Goal: Task Accomplishment & Management: Use online tool/utility

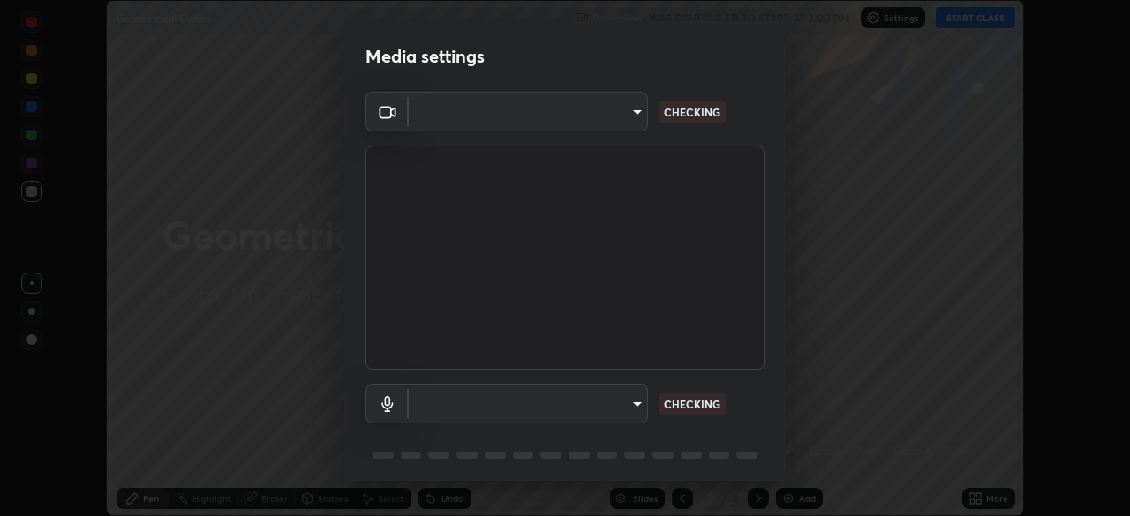
scroll to position [62, 0]
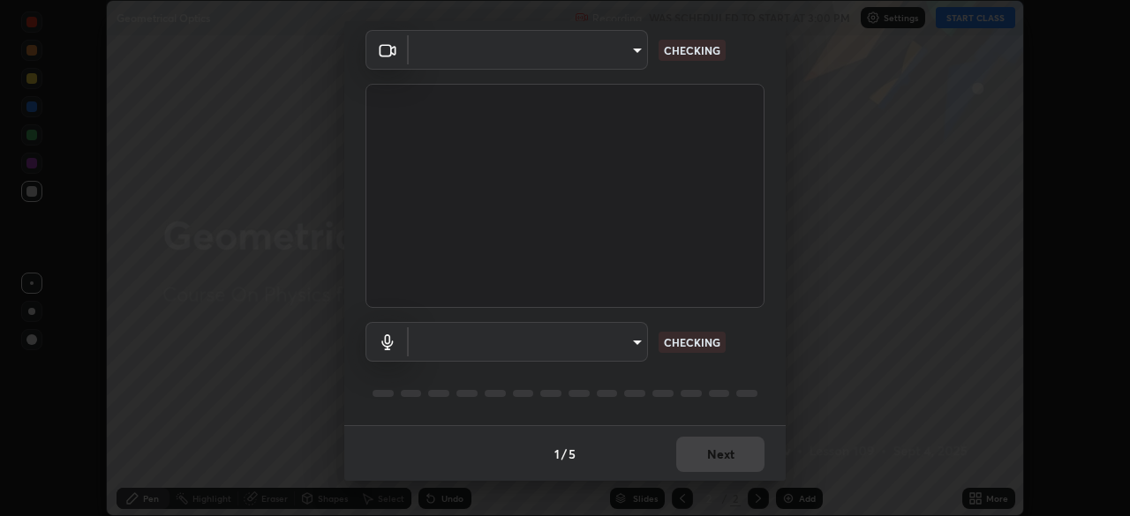
type input "718deecf834a2402e9859888758a2701a1d92989cf10273566d2a6ce3300f65d"
type input "a75359b4f40e144b74a4853d299cb10942348b3e6b3f88c79c501693e4cedbc6"
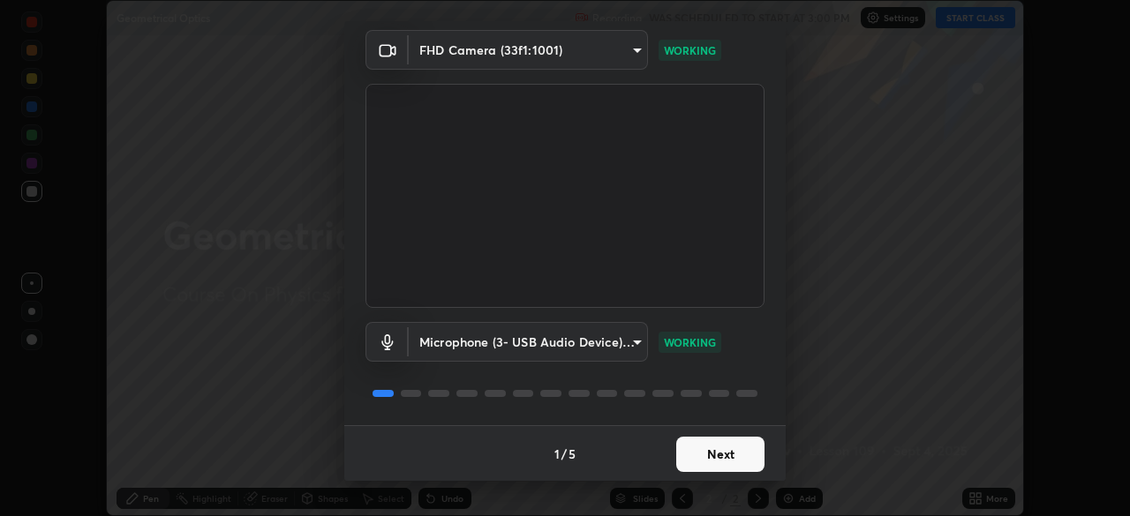
click at [726, 454] on button "Next" at bounding box center [720, 454] width 88 height 35
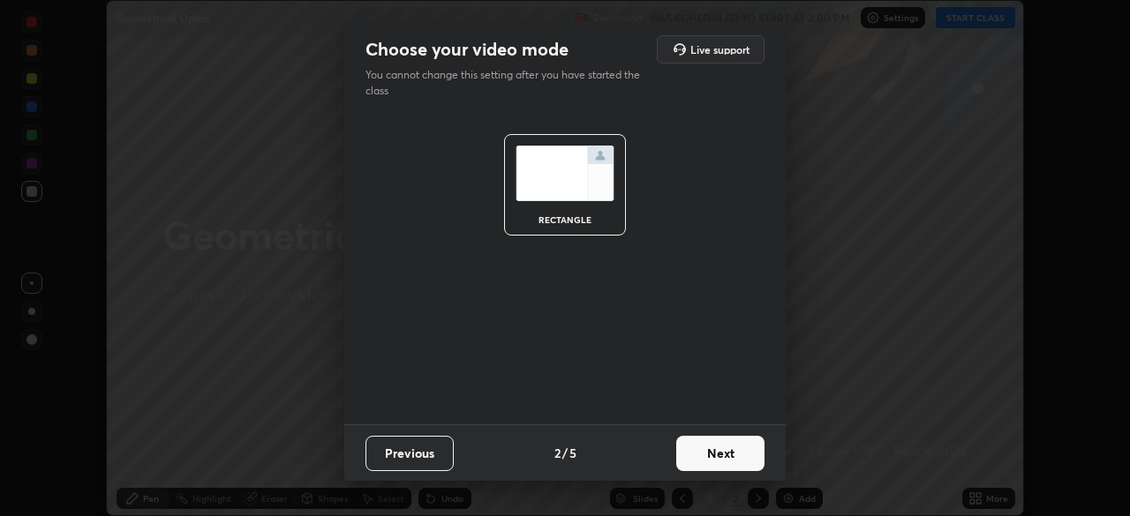
scroll to position [0, 0]
click at [727, 452] on button "Next" at bounding box center [720, 453] width 88 height 35
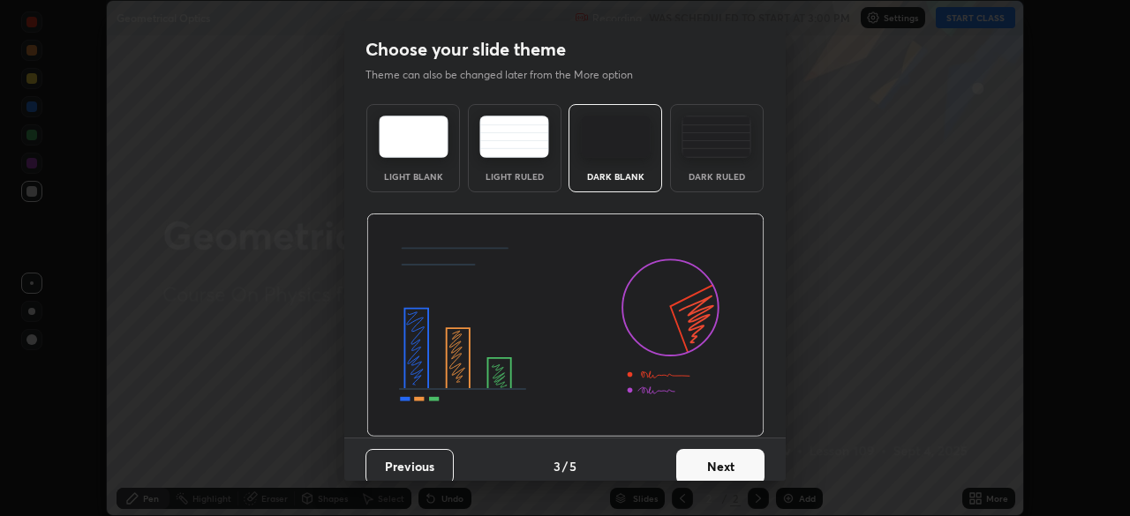
click at [727, 455] on button "Next" at bounding box center [720, 466] width 88 height 35
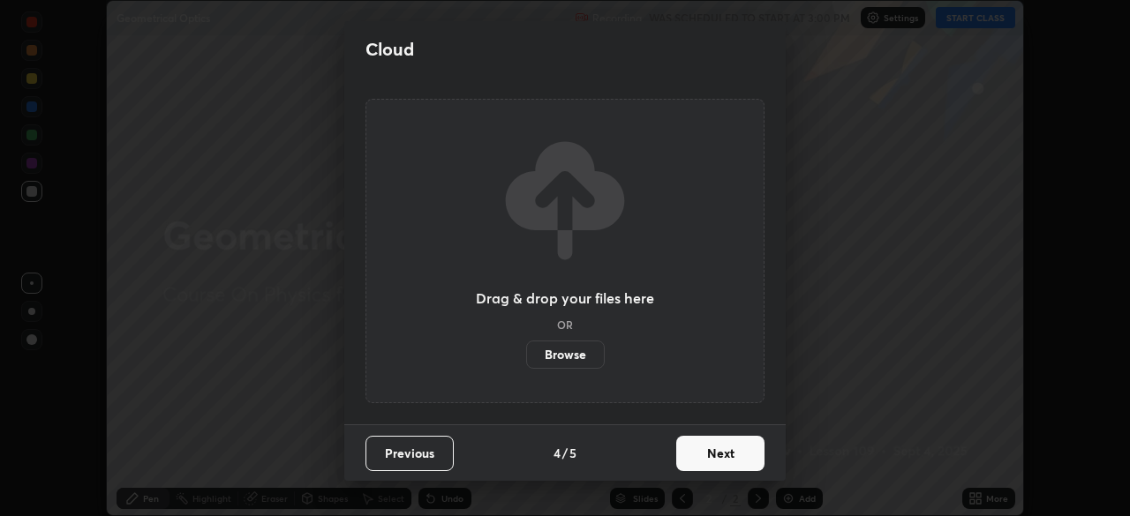
click at [727, 454] on button "Next" at bounding box center [720, 453] width 88 height 35
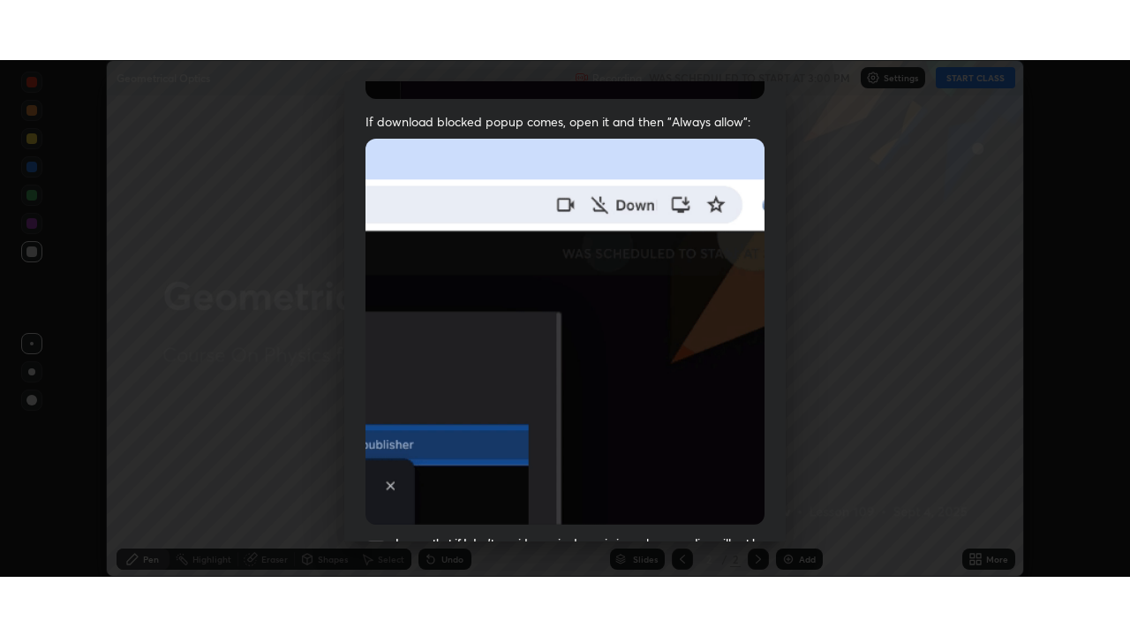
scroll to position [422, 0]
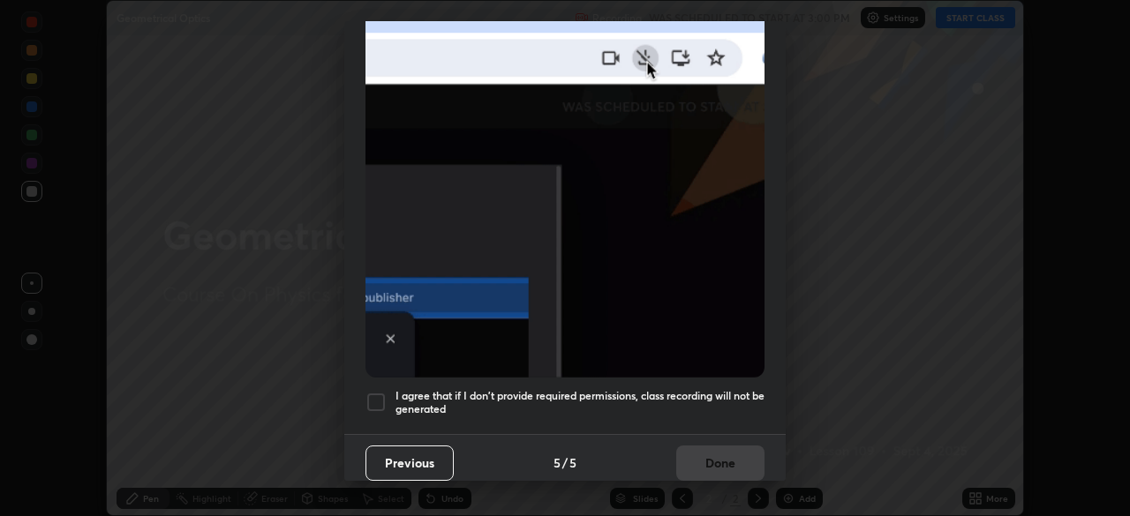
click at [374, 392] on div at bounding box center [375, 402] width 21 height 21
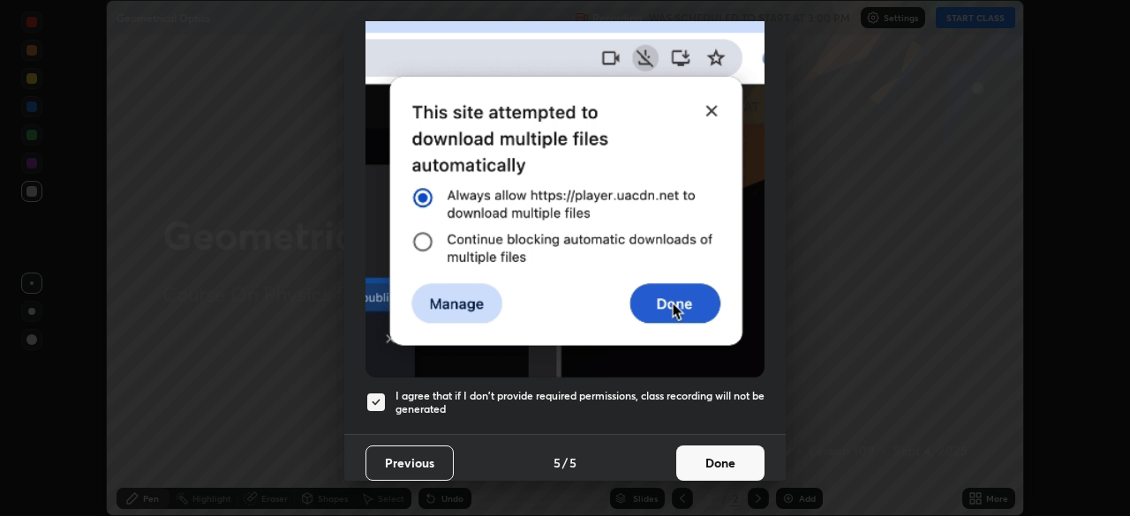
click at [713, 452] on button "Done" at bounding box center [720, 463] width 88 height 35
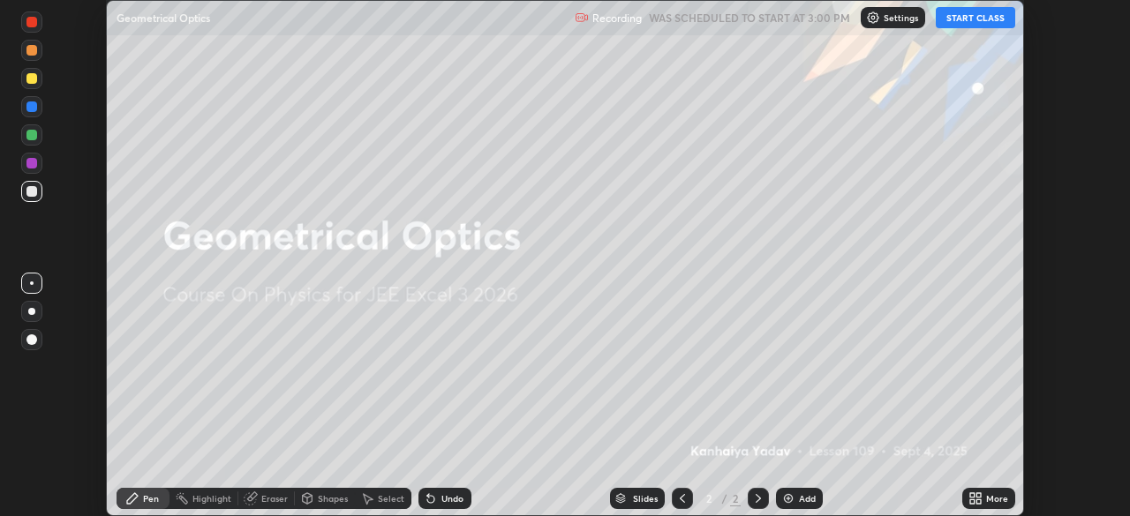
click at [975, 21] on button "START CLASS" at bounding box center [975, 17] width 79 height 21
click at [978, 494] on icon at bounding box center [978, 495] width 4 height 4
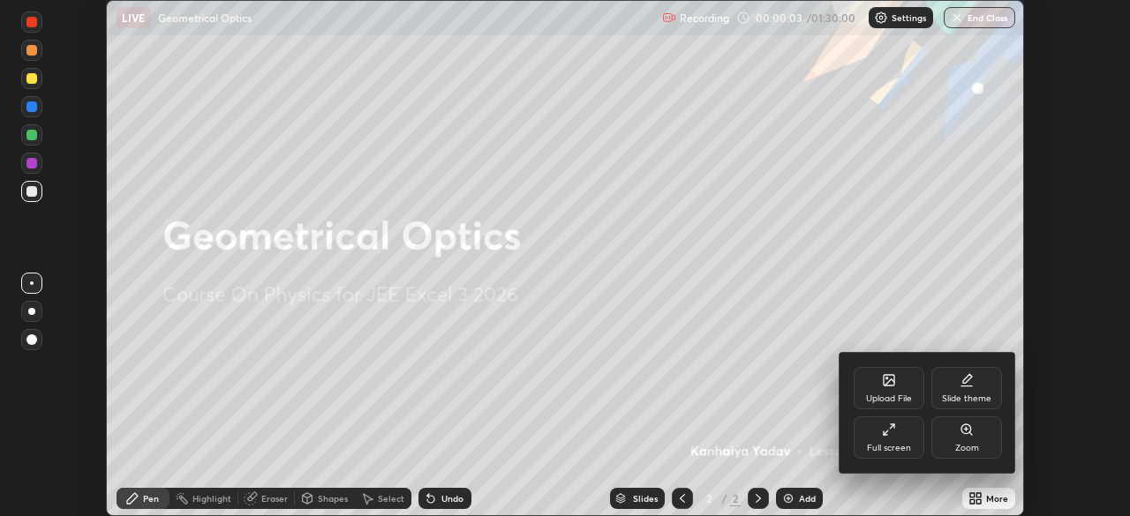
click at [892, 436] on icon at bounding box center [889, 430] width 14 height 14
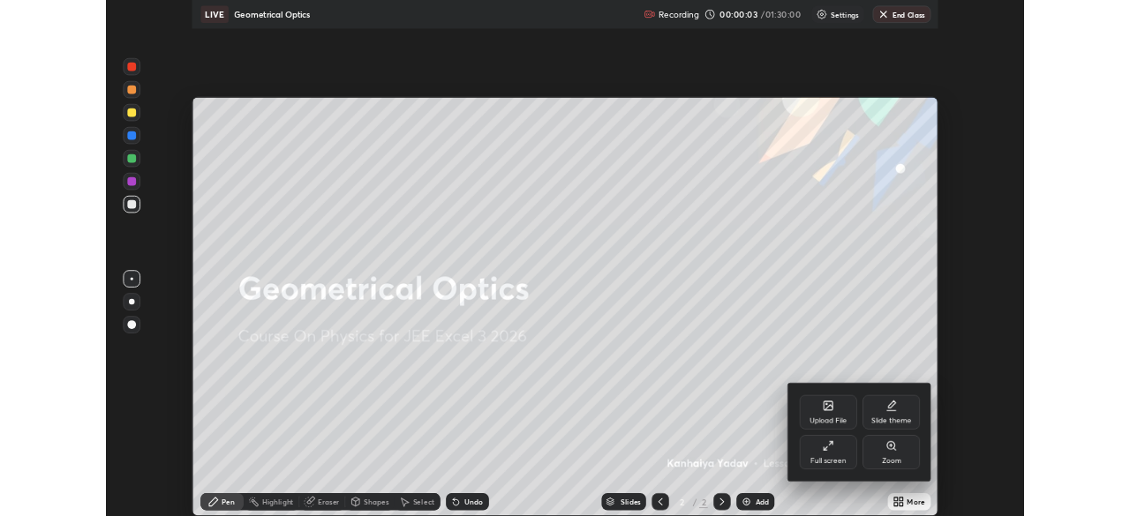
scroll to position [636, 1130]
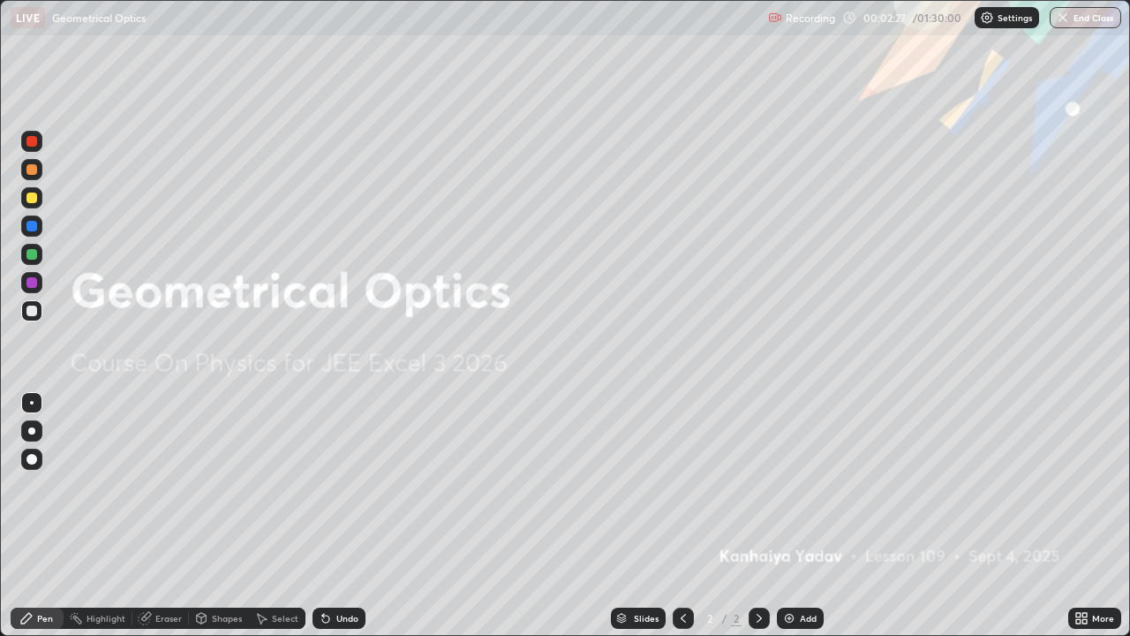
click at [761, 516] on icon at bounding box center [759, 618] width 14 height 14
click at [786, 516] on img at bounding box center [789, 618] width 14 height 14
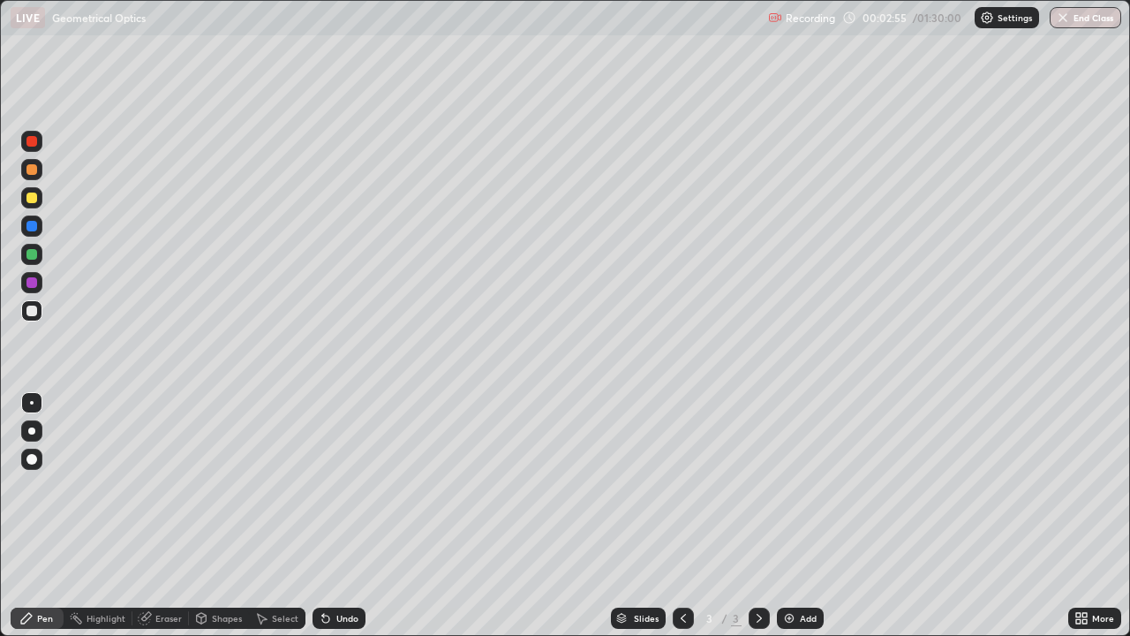
click at [32, 456] on div at bounding box center [31, 459] width 11 height 11
click at [336, 516] on div "Undo" at bounding box center [347, 618] width 22 height 9
click at [332, 516] on div "Undo" at bounding box center [339, 617] width 53 height 21
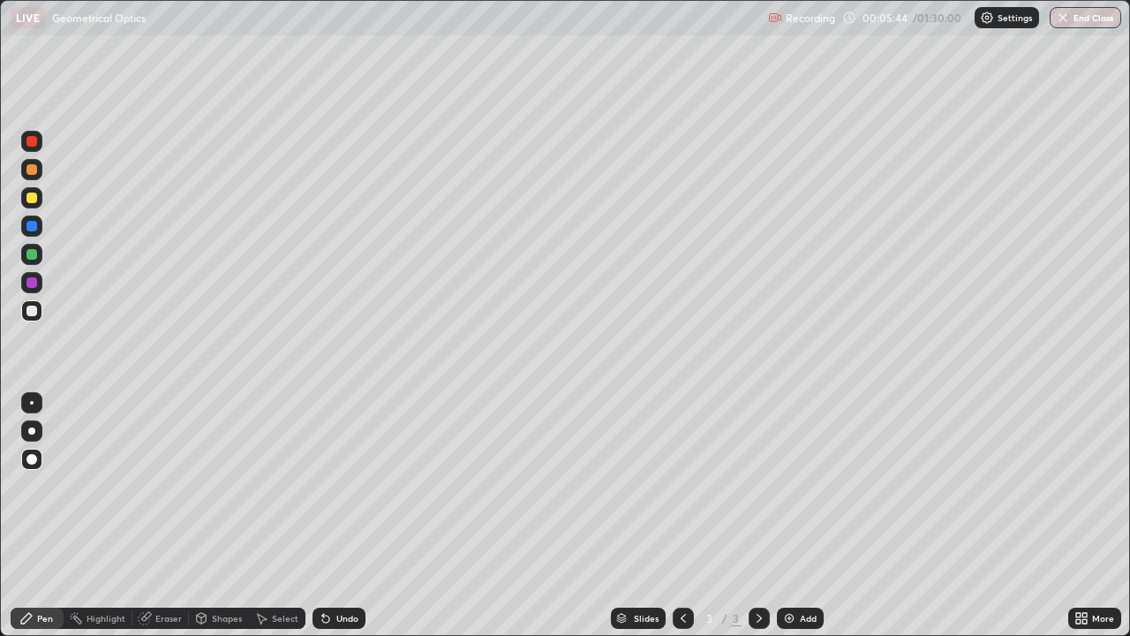
click at [220, 516] on div "Shapes" at bounding box center [227, 618] width 30 height 9
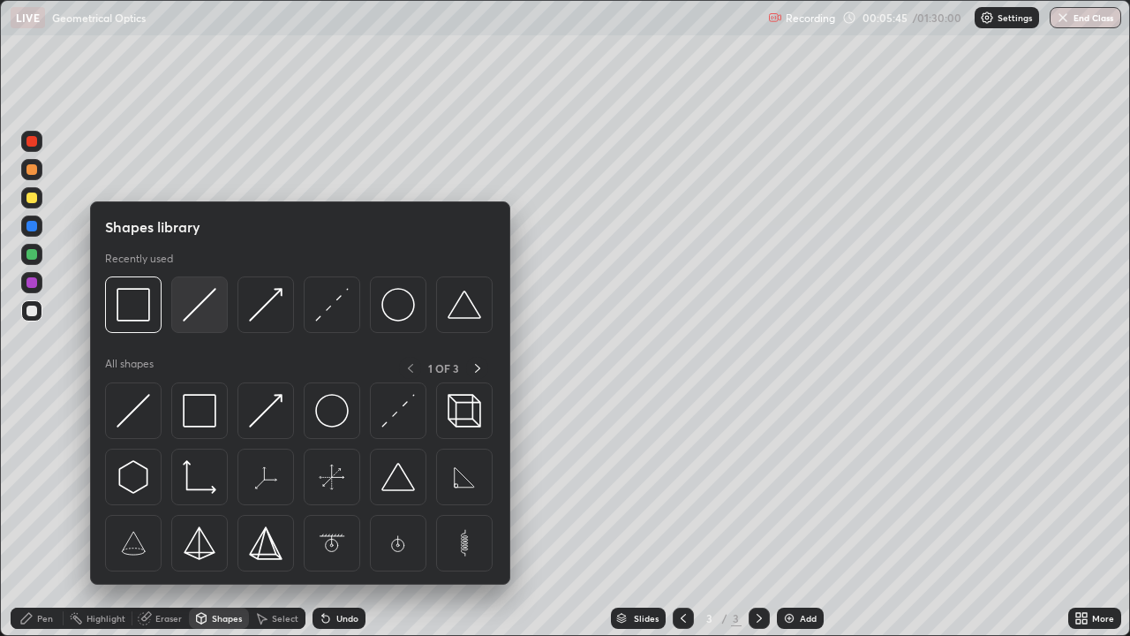
click at [194, 311] on img at bounding box center [200, 305] width 34 height 34
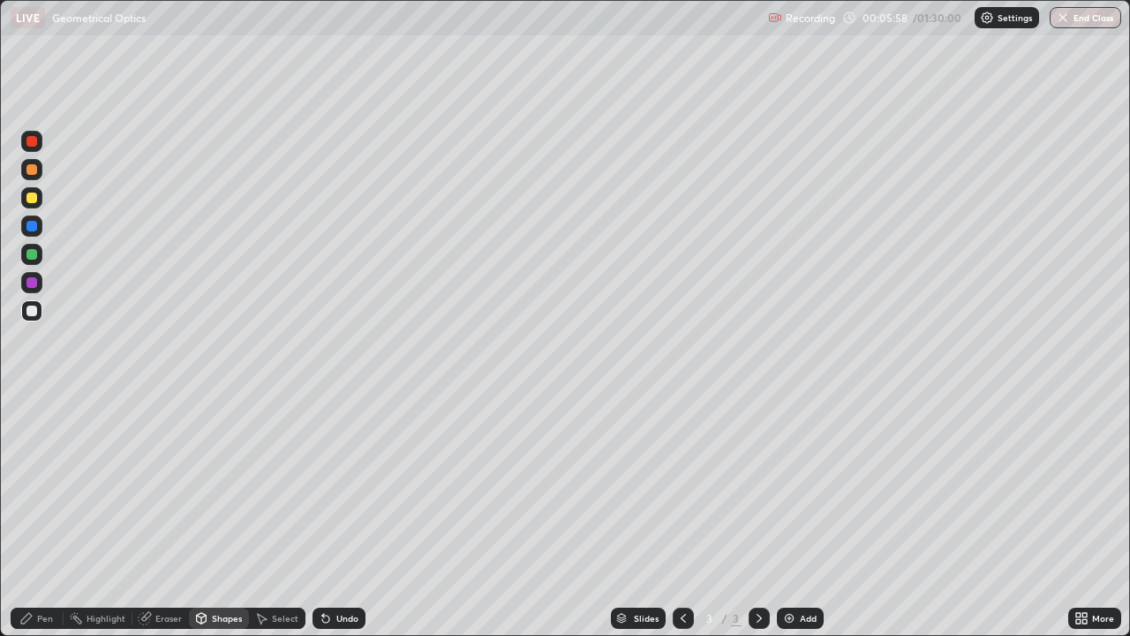
click at [331, 516] on div "Undo" at bounding box center [339, 617] width 53 height 21
click at [39, 516] on div "Pen" at bounding box center [45, 618] width 16 height 9
click at [152, 516] on div "Eraser" at bounding box center [160, 617] width 56 height 21
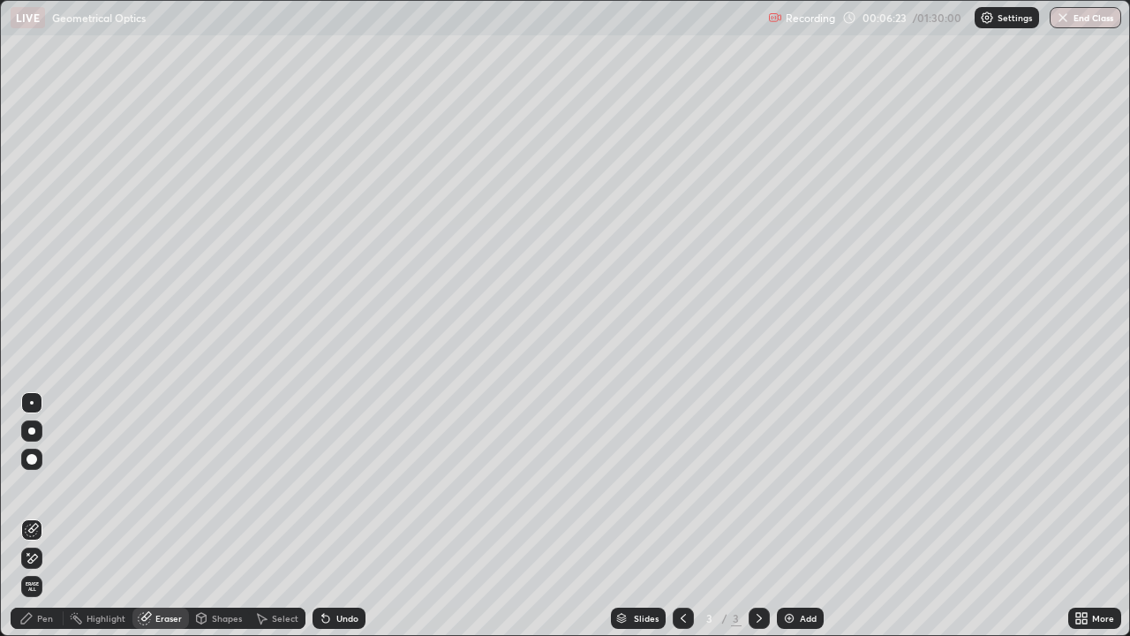
click at [39, 516] on div "Pen" at bounding box center [45, 618] width 16 height 9
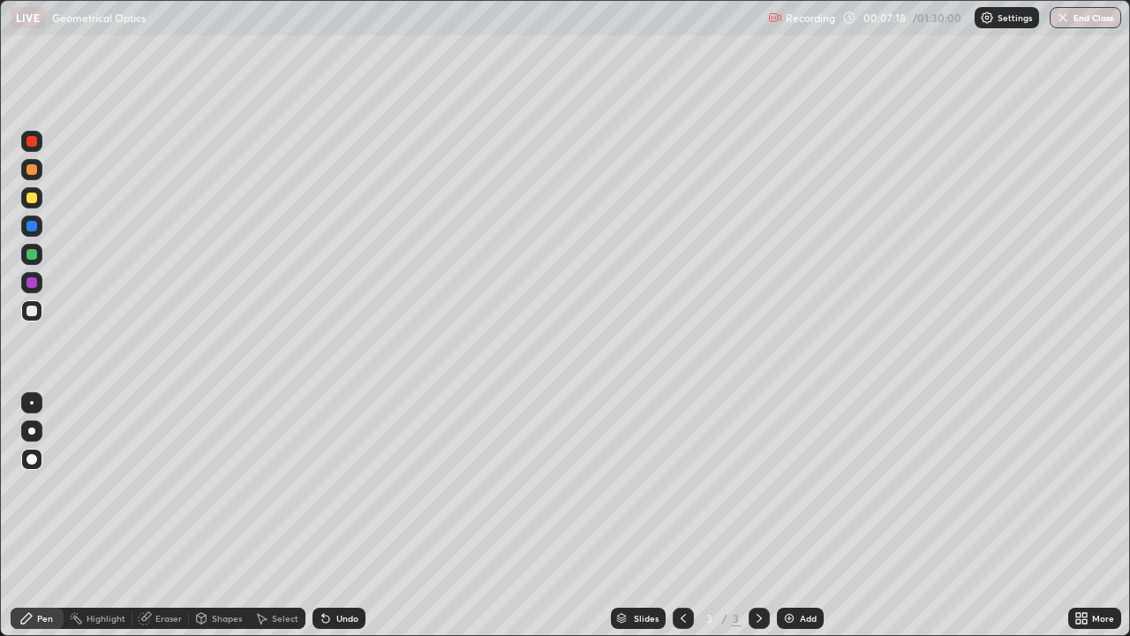
click at [328, 516] on icon at bounding box center [326, 618] width 14 height 14
click at [338, 516] on div "Undo" at bounding box center [339, 617] width 53 height 21
click at [754, 516] on icon at bounding box center [759, 618] width 14 height 14
click at [786, 516] on img at bounding box center [789, 618] width 14 height 14
click at [335, 516] on div "Undo" at bounding box center [339, 617] width 53 height 21
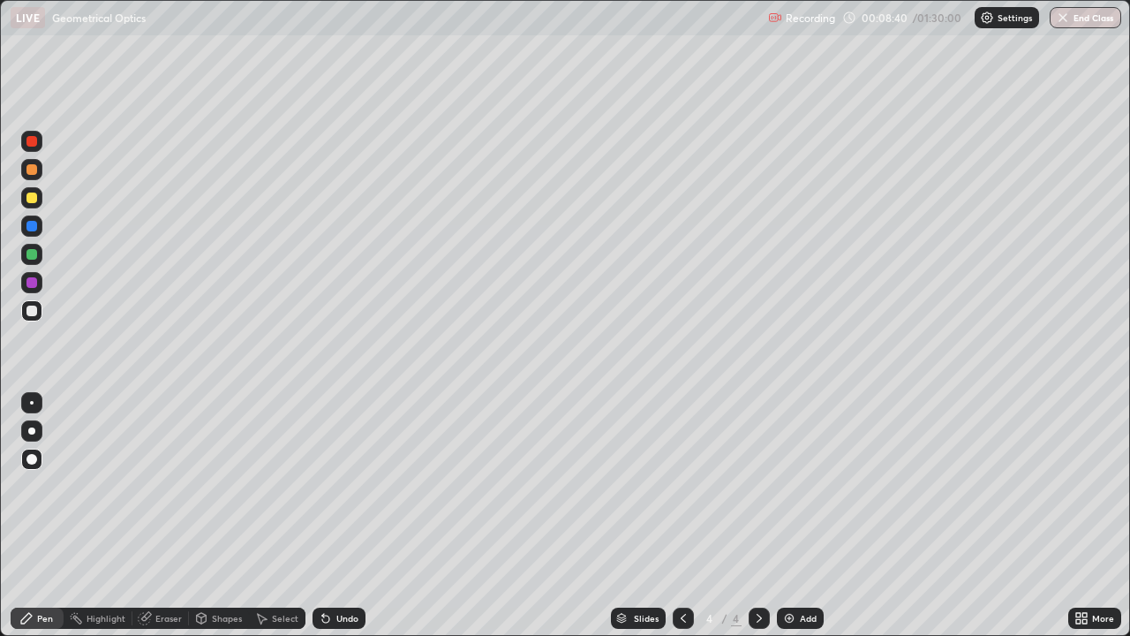
click at [336, 516] on div "Undo" at bounding box center [347, 618] width 22 height 9
click at [336, 516] on div "Undo" at bounding box center [339, 617] width 53 height 21
click at [334, 516] on div "Undo" at bounding box center [339, 617] width 53 height 21
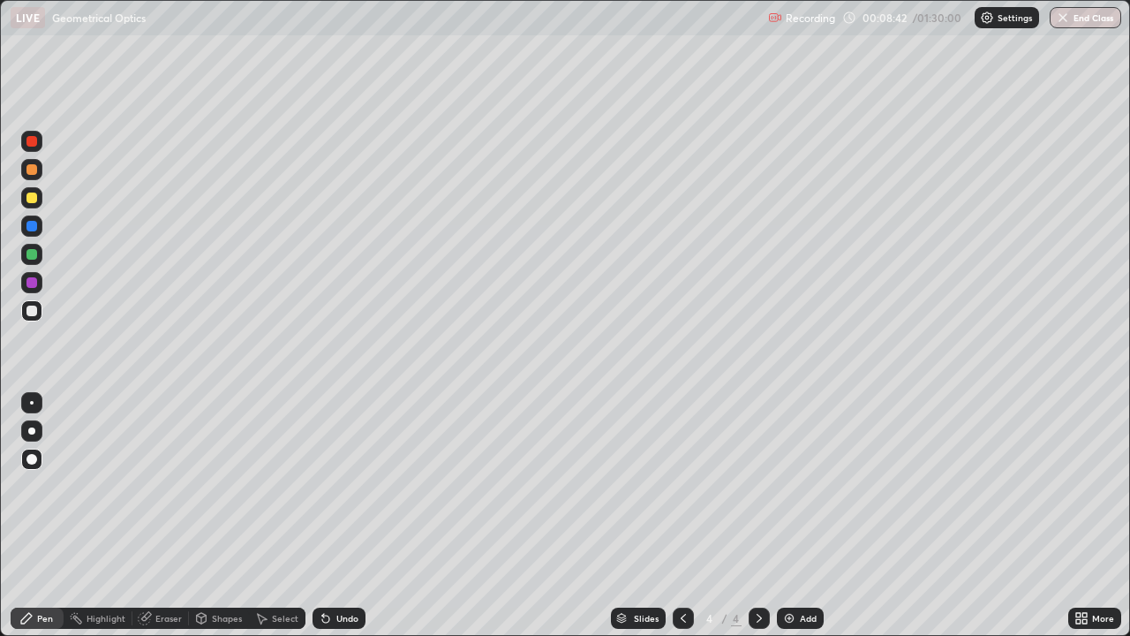
click at [334, 516] on div "Undo" at bounding box center [339, 617] width 53 height 21
click at [332, 516] on div "Undo" at bounding box center [339, 617] width 53 height 21
click at [336, 516] on div "Undo" at bounding box center [347, 618] width 22 height 9
click at [322, 516] on icon at bounding box center [323, 615] width 2 height 2
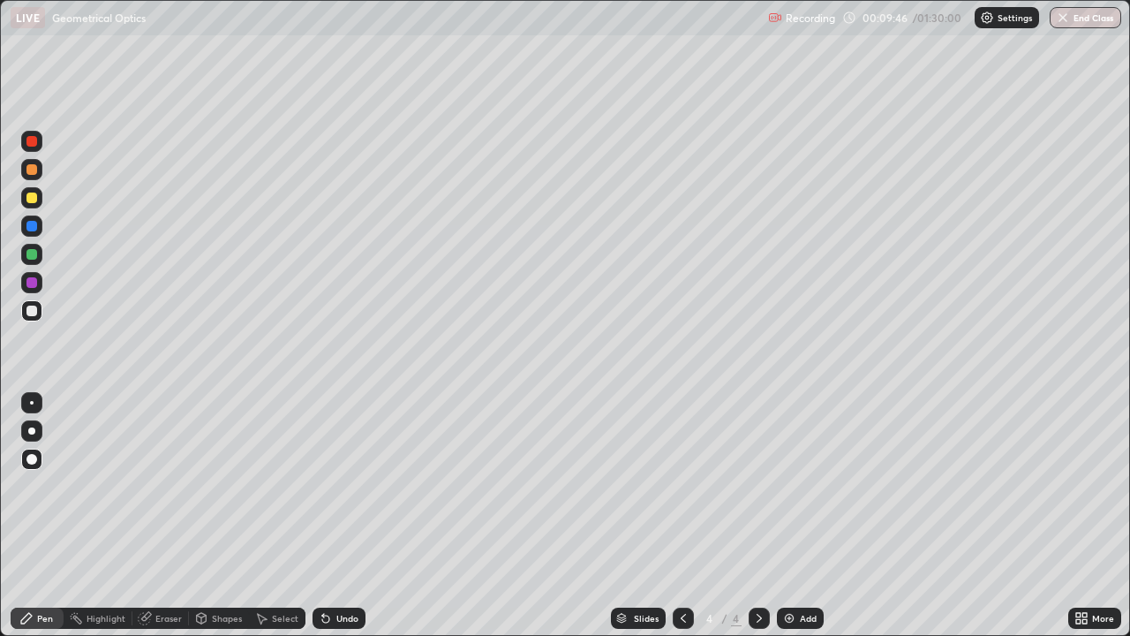
click at [323, 516] on icon at bounding box center [325, 618] width 7 height 7
click at [157, 516] on div "Eraser" at bounding box center [168, 618] width 26 height 9
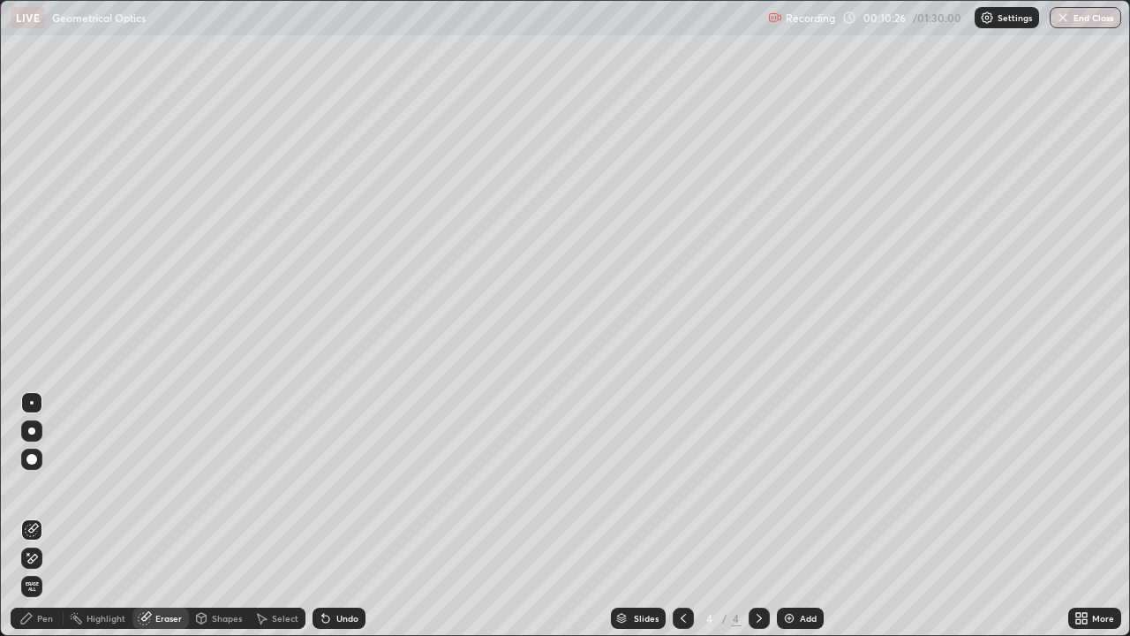
click at [39, 516] on div "Pen" at bounding box center [45, 618] width 16 height 9
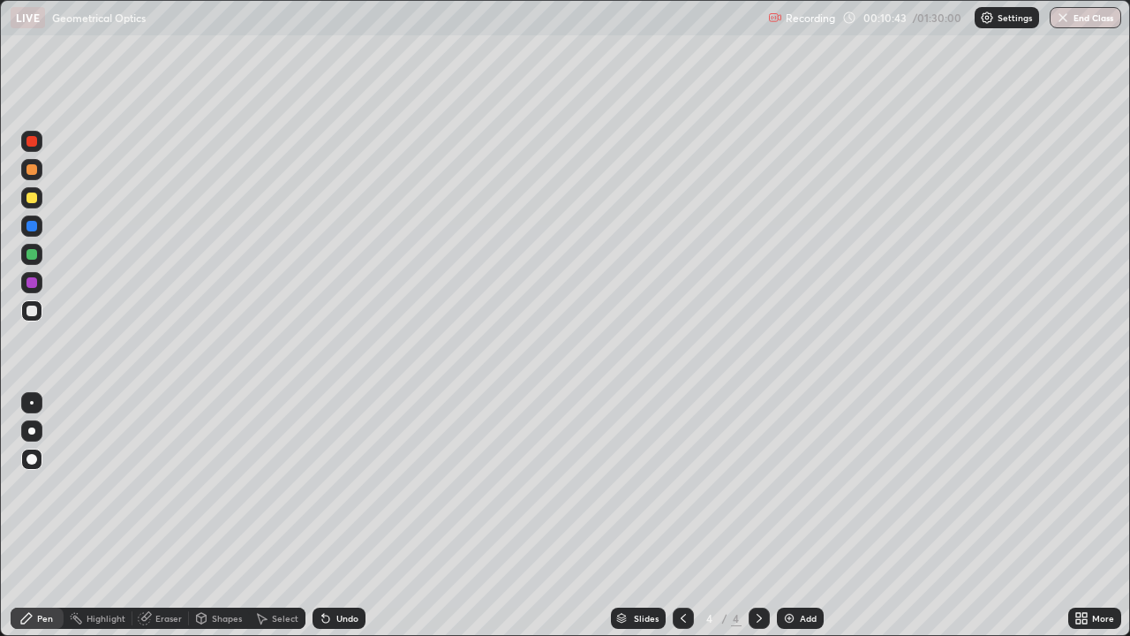
click at [33, 282] on div at bounding box center [31, 282] width 11 height 11
click at [152, 516] on div "Eraser" at bounding box center [160, 617] width 56 height 21
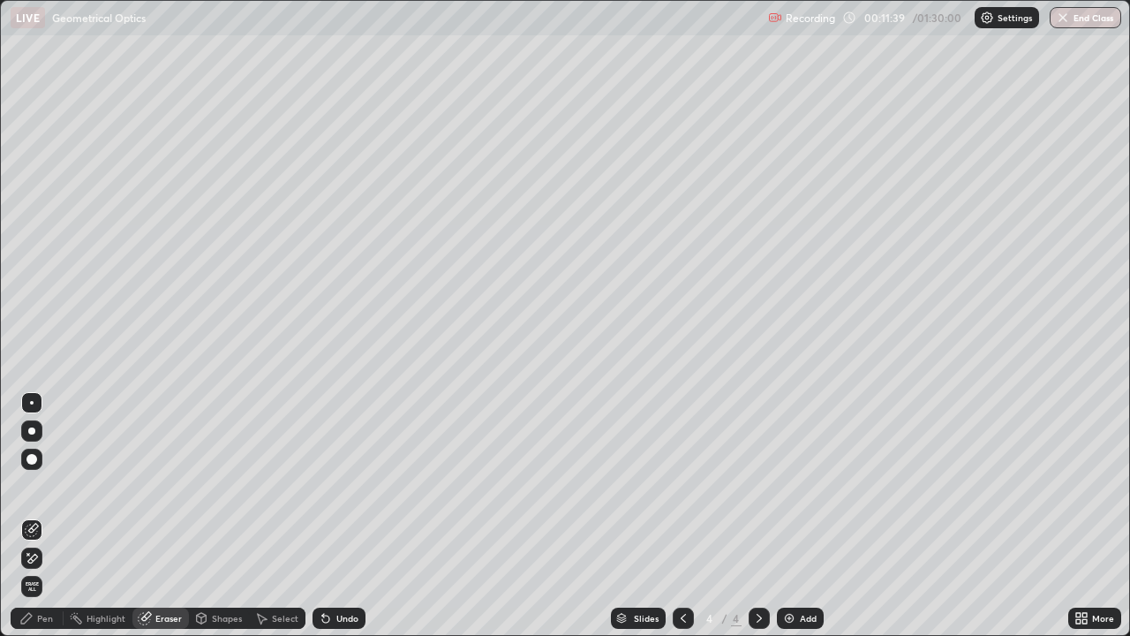
click at [44, 516] on div "Pen" at bounding box center [45, 618] width 16 height 9
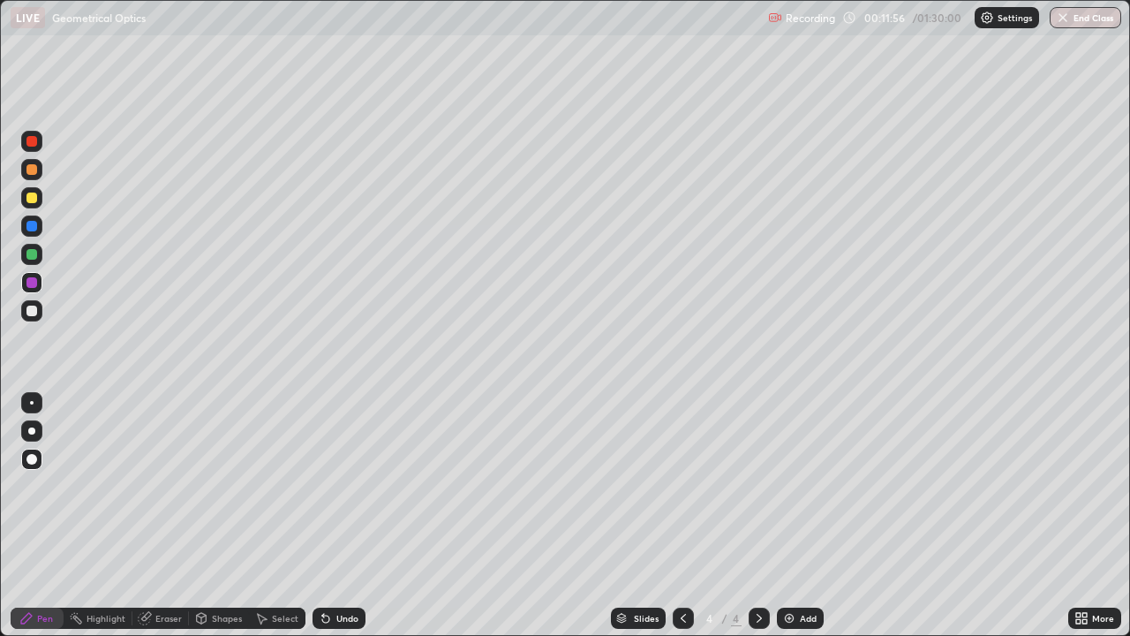
click at [33, 319] on div at bounding box center [31, 310] width 21 height 21
click at [754, 516] on icon at bounding box center [759, 618] width 14 height 14
click at [787, 516] on img at bounding box center [789, 618] width 14 height 14
click at [33, 317] on div at bounding box center [31, 310] width 21 height 21
click at [342, 516] on div "Undo" at bounding box center [347, 618] width 22 height 9
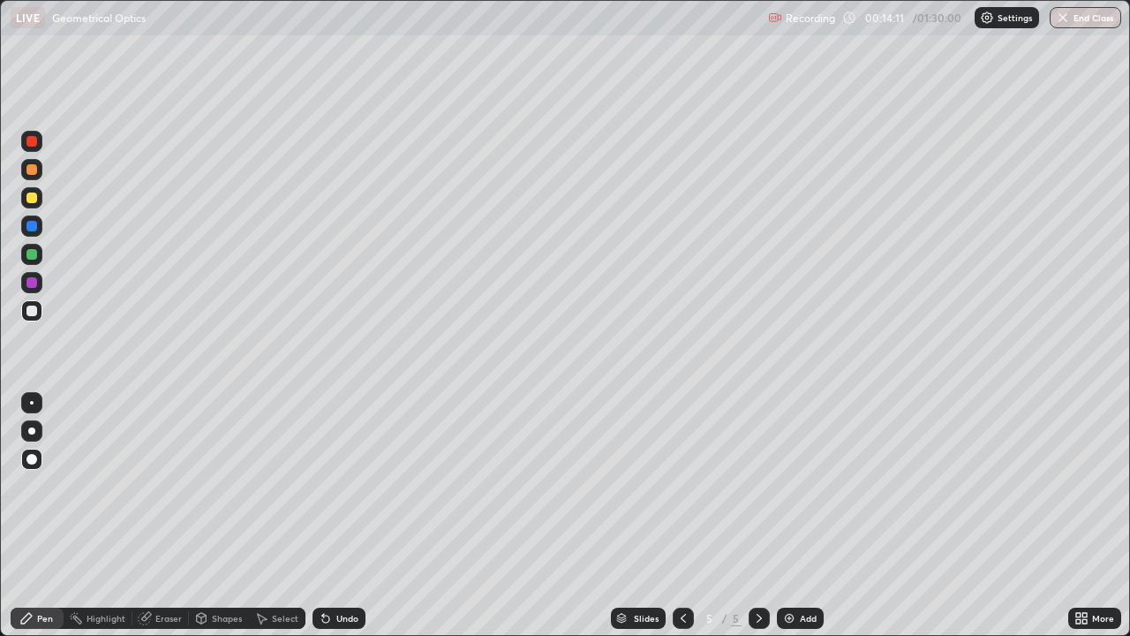
click at [342, 516] on div "Undo" at bounding box center [347, 618] width 22 height 9
click at [34, 313] on div at bounding box center [31, 310] width 11 height 11
click at [454, 516] on div "Slides 5 / 5 Add" at bounding box center [716, 617] width 703 height 35
click at [28, 422] on div at bounding box center [31, 430] width 21 height 21
click at [329, 516] on icon at bounding box center [326, 618] width 14 height 14
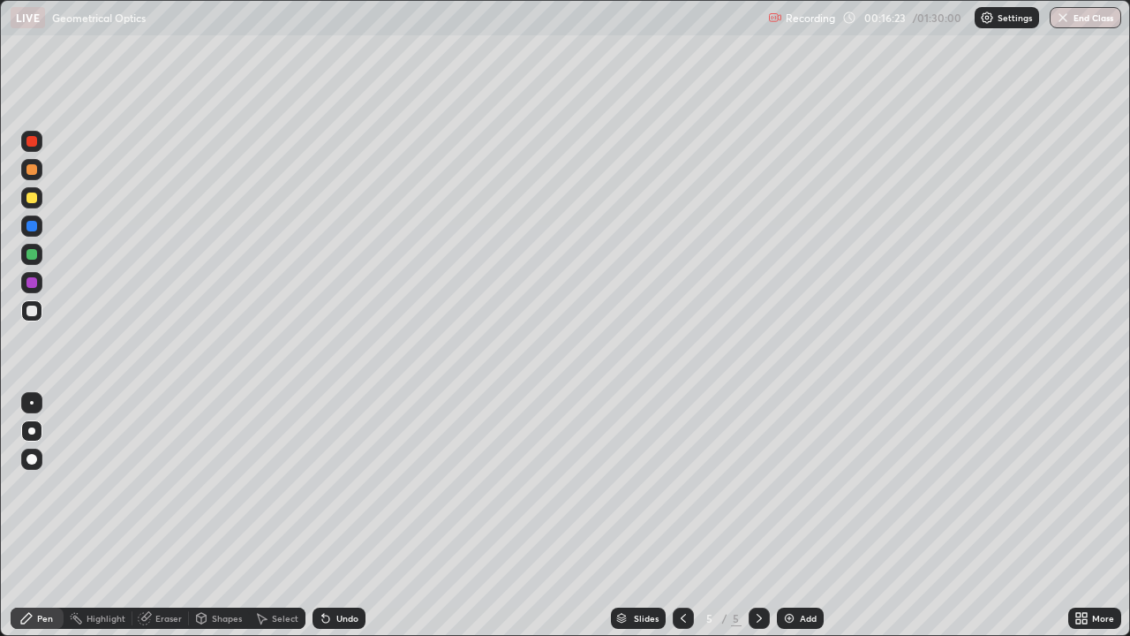
click at [679, 516] on icon at bounding box center [683, 618] width 14 height 14
click at [682, 516] on icon at bounding box center [683, 618] width 14 height 14
click at [757, 516] on icon at bounding box center [759, 618] width 14 height 14
click at [682, 516] on icon at bounding box center [683, 618] width 14 height 14
click at [757, 516] on icon at bounding box center [759, 618] width 5 height 9
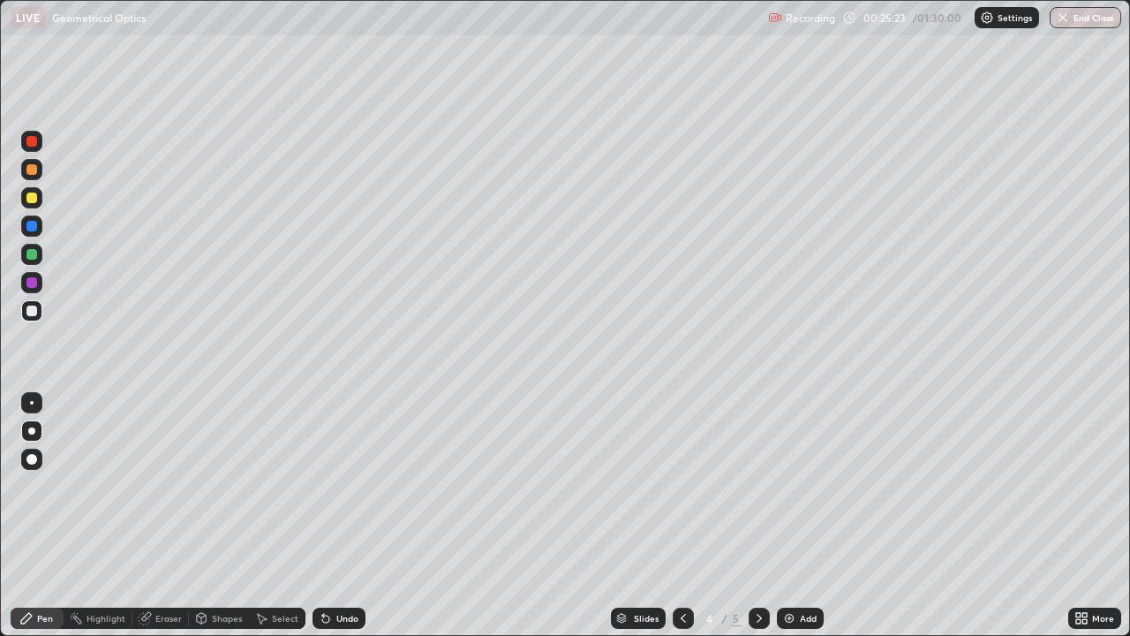
click at [757, 516] on icon at bounding box center [759, 618] width 14 height 14
click at [759, 516] on icon at bounding box center [759, 618] width 14 height 14
click at [757, 516] on icon at bounding box center [759, 618] width 14 height 14
click at [758, 516] on icon at bounding box center [759, 618] width 14 height 14
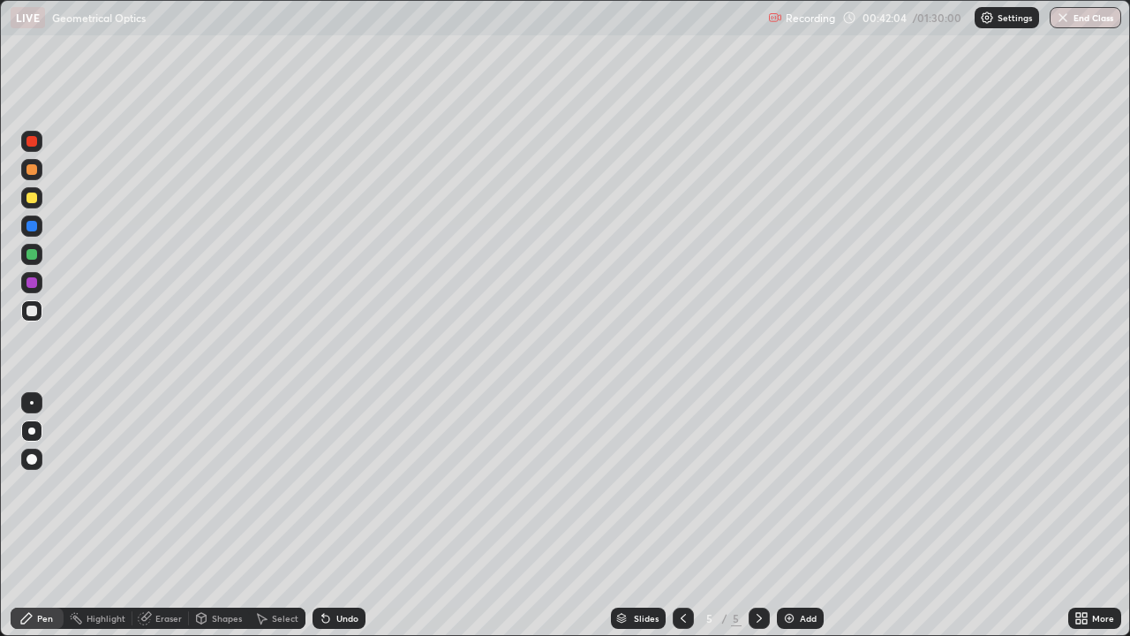
click at [757, 516] on icon at bounding box center [759, 618] width 14 height 14
click at [788, 516] on img at bounding box center [789, 618] width 14 height 14
click at [338, 516] on div "Undo" at bounding box center [347, 618] width 22 height 9
click at [336, 516] on div "Undo" at bounding box center [339, 617] width 53 height 21
click at [214, 516] on div "Shapes" at bounding box center [227, 618] width 30 height 9
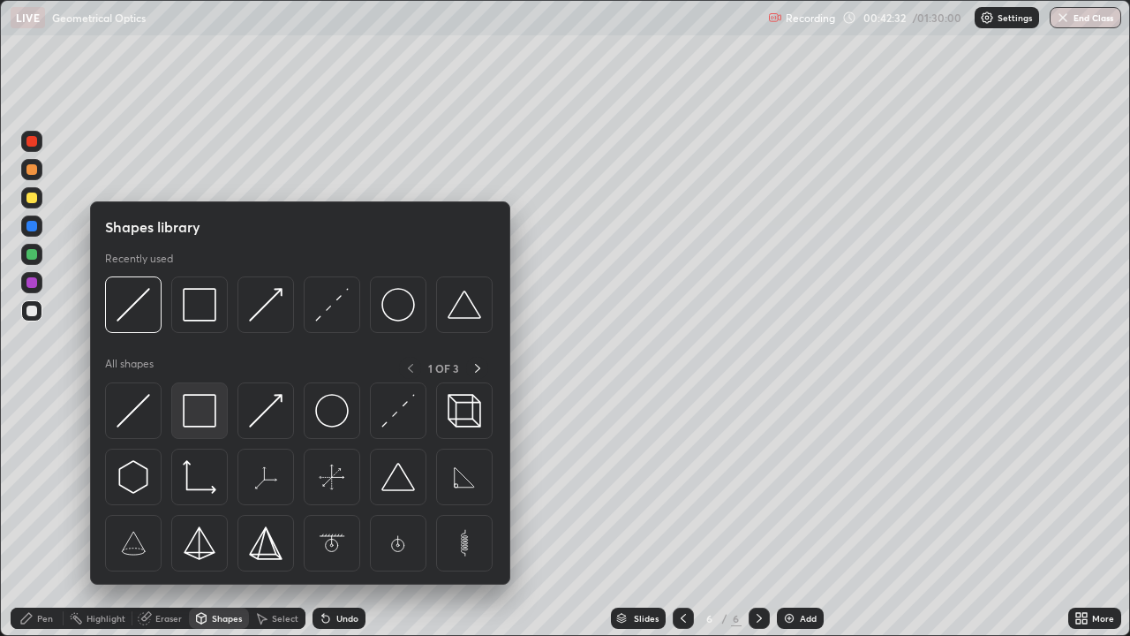
click at [205, 417] on img at bounding box center [200, 411] width 34 height 34
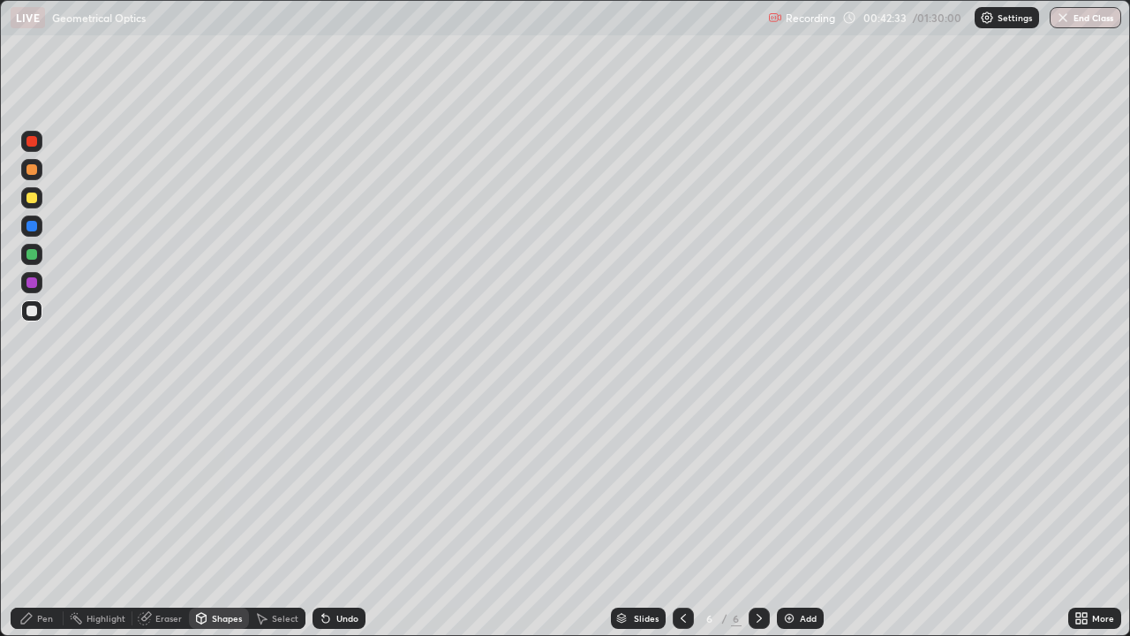
click at [36, 200] on div at bounding box center [31, 197] width 11 height 11
click at [44, 516] on div "Pen" at bounding box center [45, 618] width 16 height 9
click at [208, 516] on div "Shapes" at bounding box center [219, 617] width 60 height 21
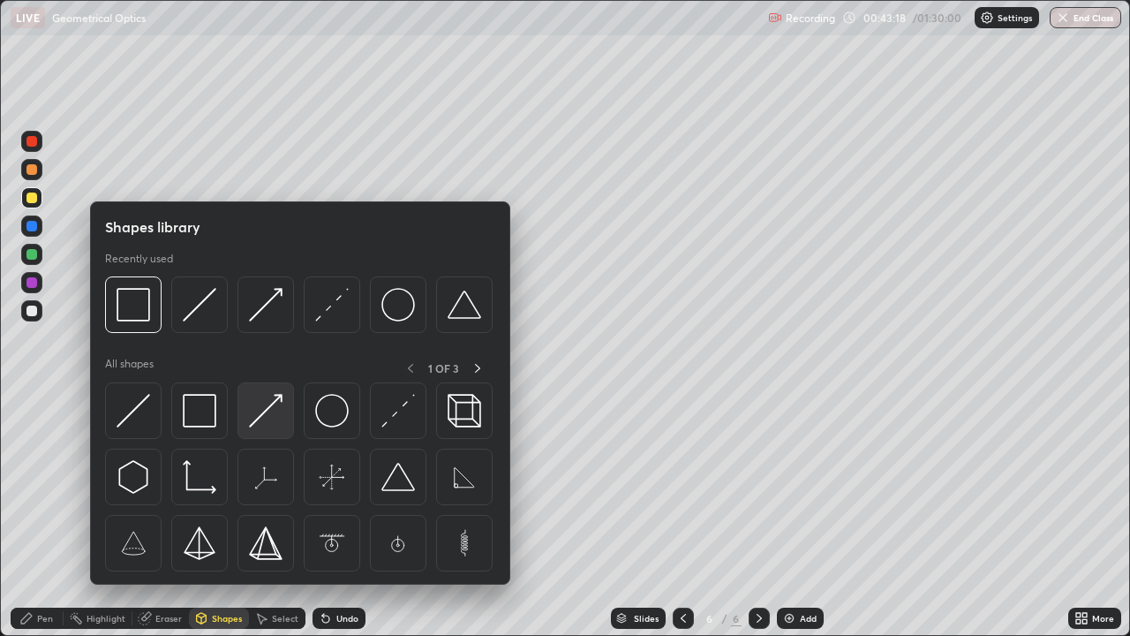
click at [261, 419] on img at bounding box center [266, 411] width 34 height 34
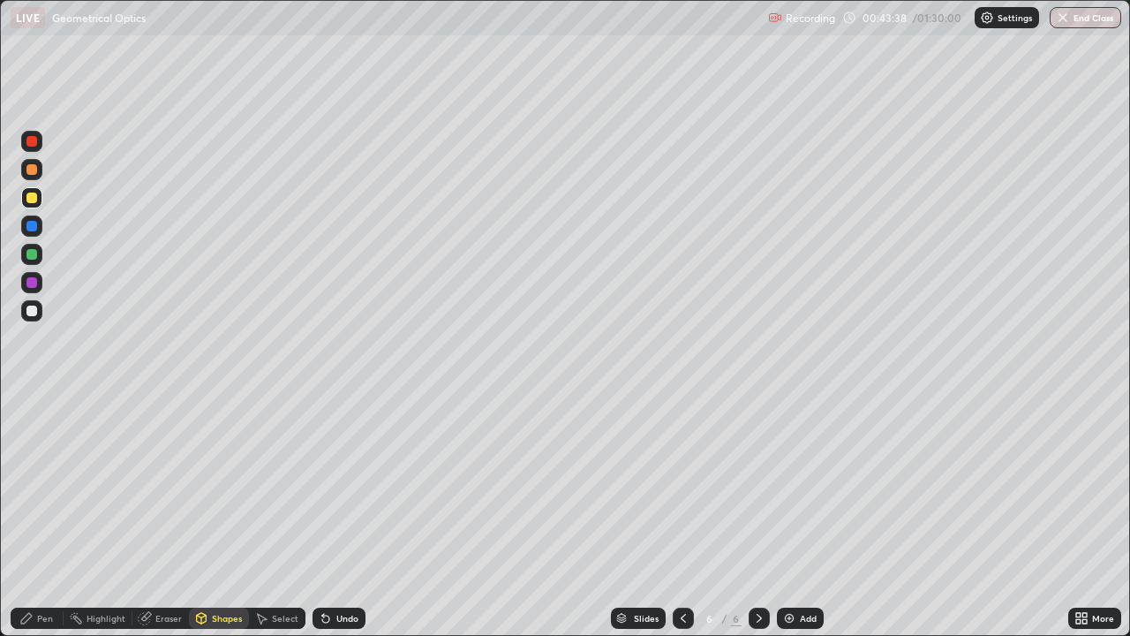
click at [30, 314] on div at bounding box center [31, 310] width 11 height 11
click at [332, 516] on div "Undo" at bounding box center [339, 617] width 53 height 21
click at [34, 516] on div "Pen" at bounding box center [37, 617] width 53 height 21
click at [157, 516] on div "Eraser" at bounding box center [168, 618] width 26 height 9
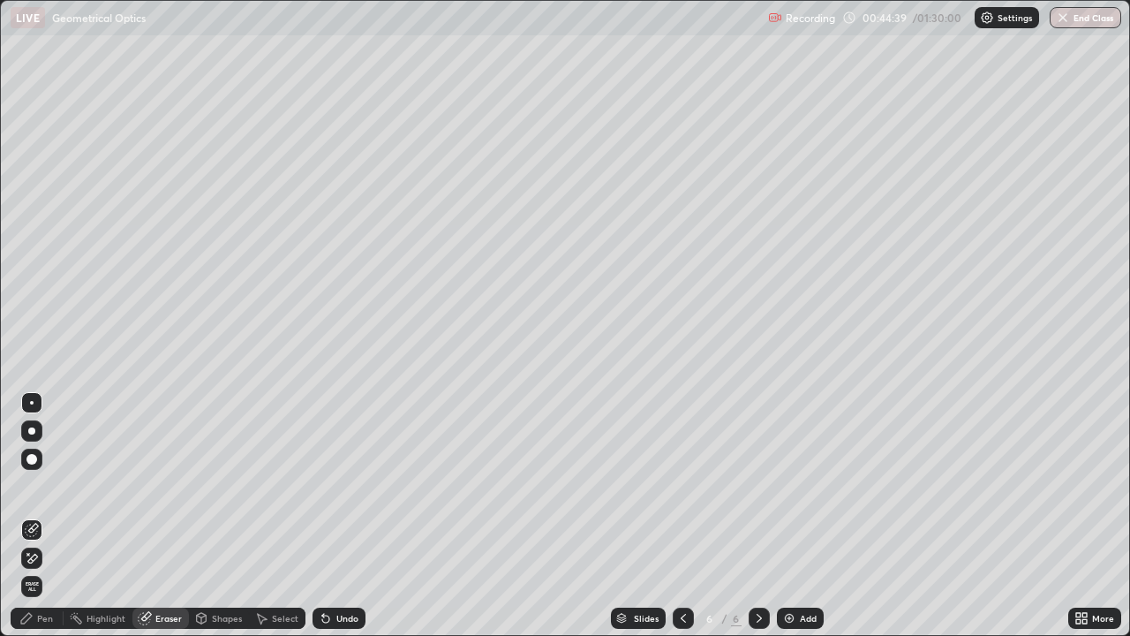
click at [40, 516] on div "Pen" at bounding box center [45, 618] width 16 height 9
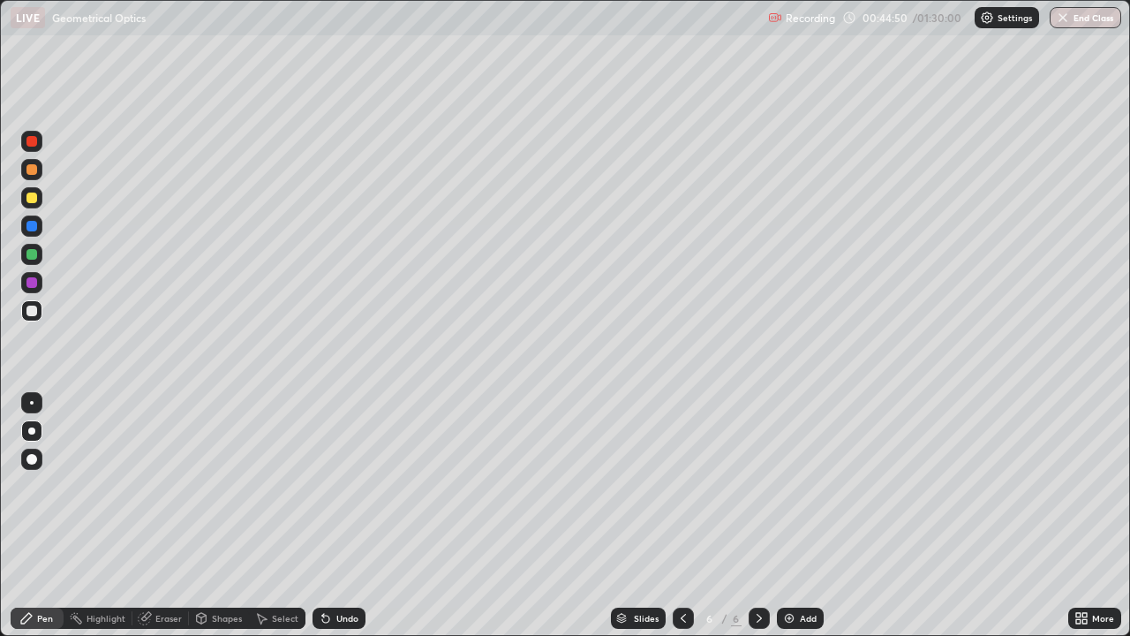
click at [228, 516] on div "Shapes" at bounding box center [227, 618] width 30 height 9
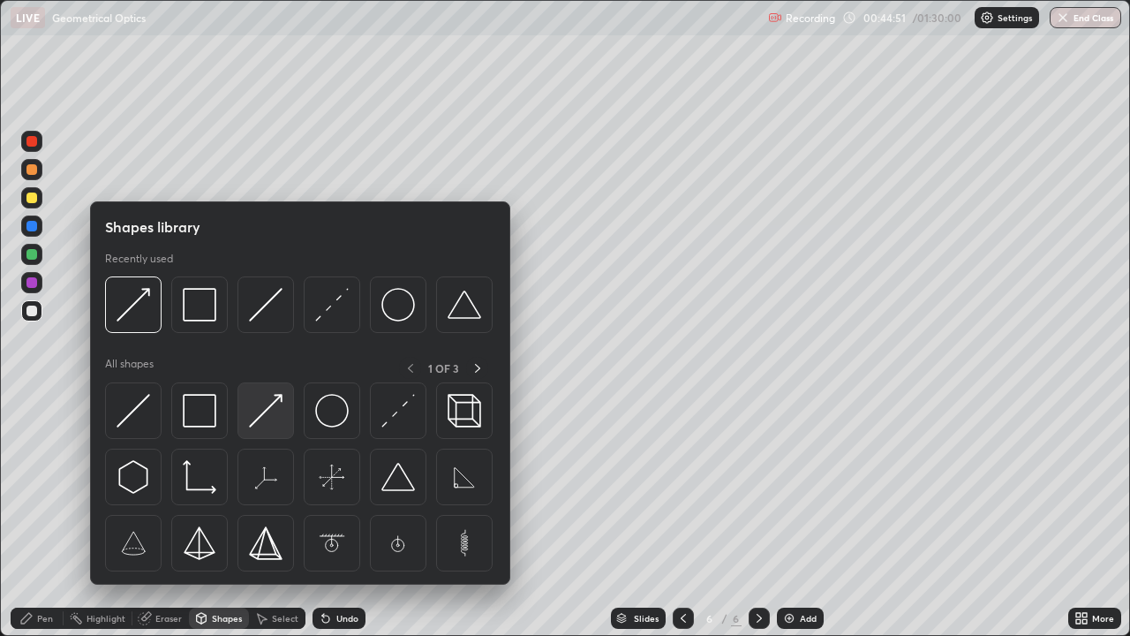
click at [274, 411] on img at bounding box center [266, 411] width 34 height 34
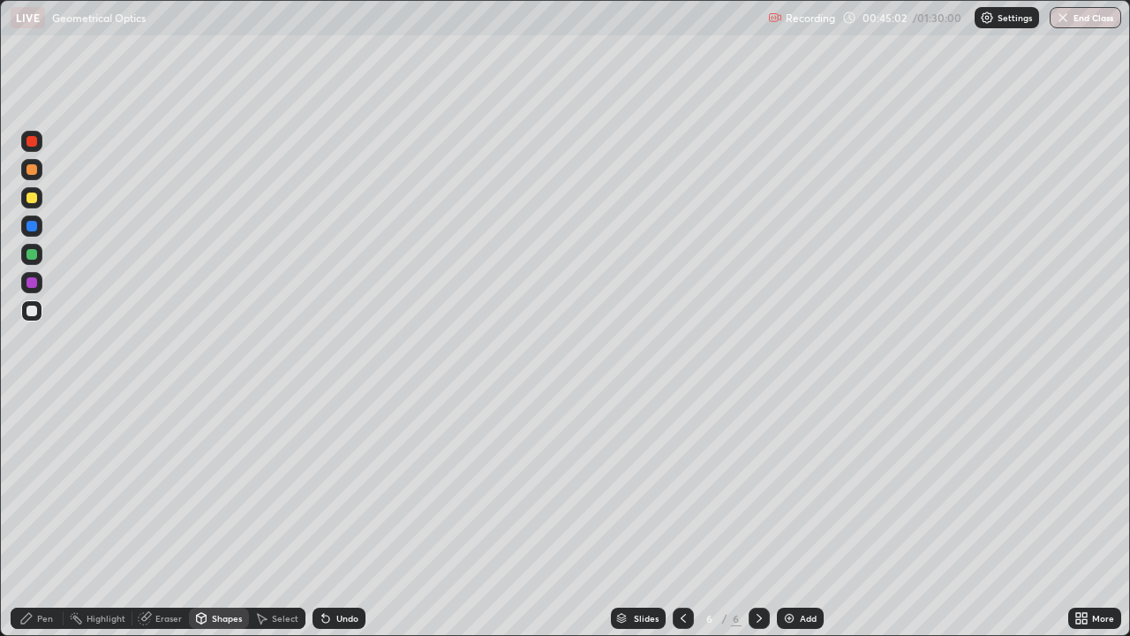
click at [330, 516] on div "Undo" at bounding box center [339, 617] width 53 height 21
click at [56, 516] on div "Pen" at bounding box center [37, 617] width 53 height 21
click at [756, 516] on icon at bounding box center [759, 618] width 14 height 14
click at [789, 516] on img at bounding box center [789, 618] width 14 height 14
click at [212, 516] on div "Shapes" at bounding box center [227, 618] width 30 height 9
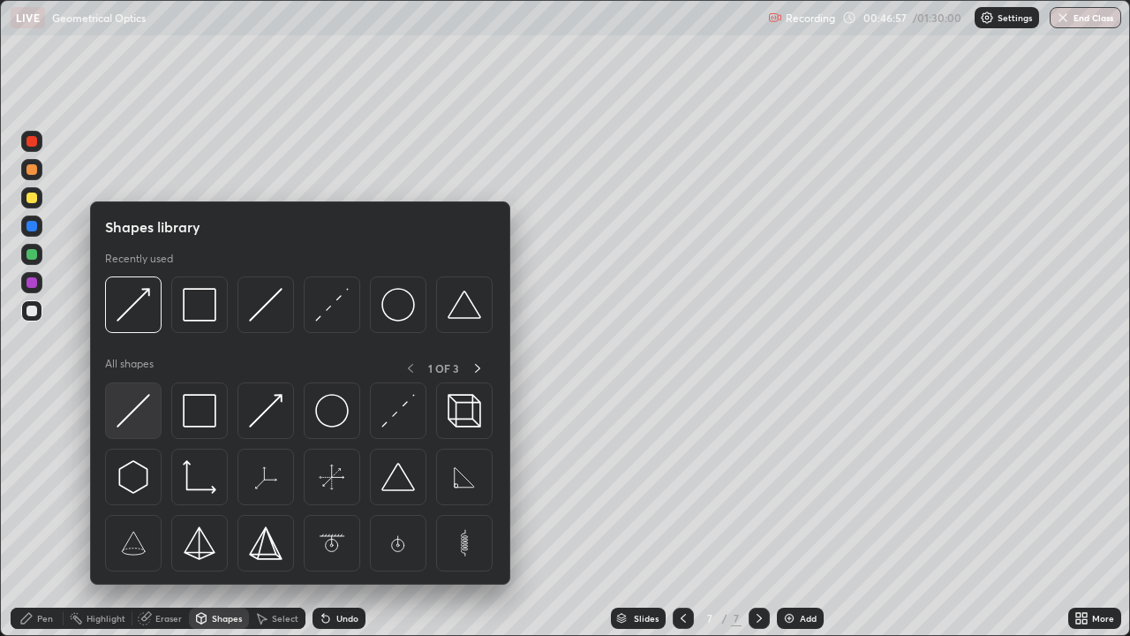
click at [134, 411] on img at bounding box center [134, 411] width 34 height 34
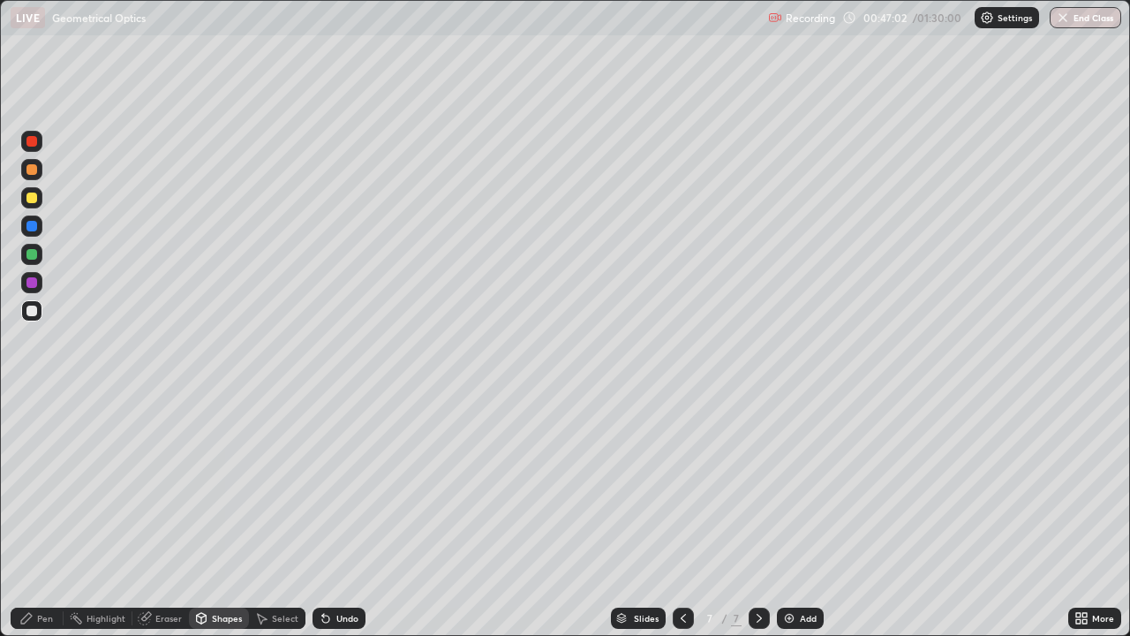
click at [217, 516] on div "Shapes" at bounding box center [227, 618] width 30 height 9
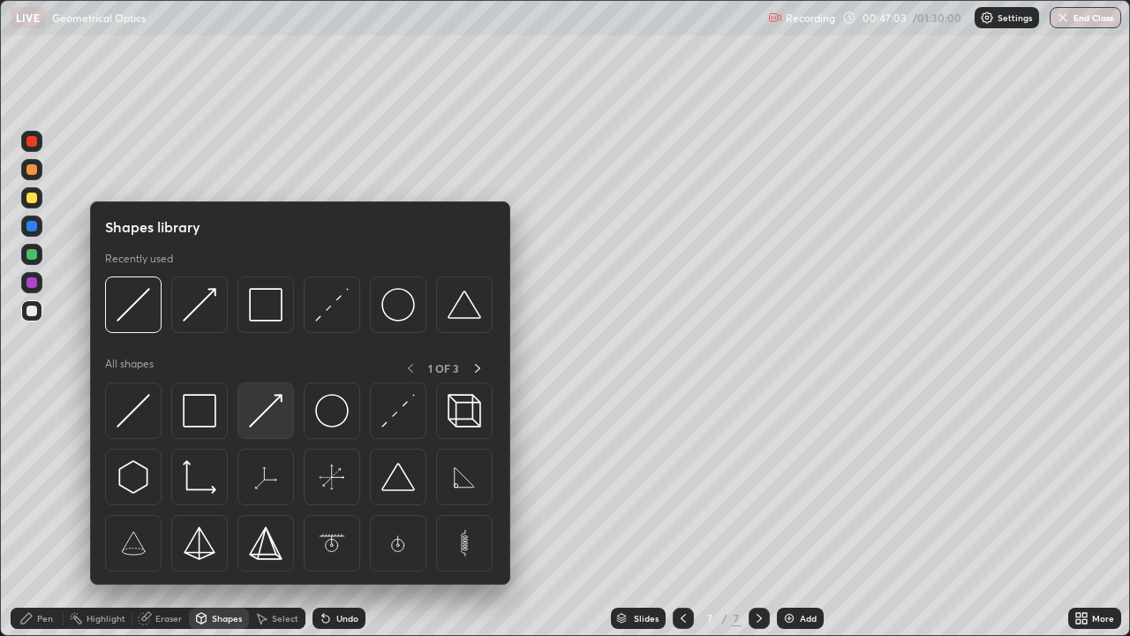
click at [260, 416] on img at bounding box center [266, 411] width 34 height 34
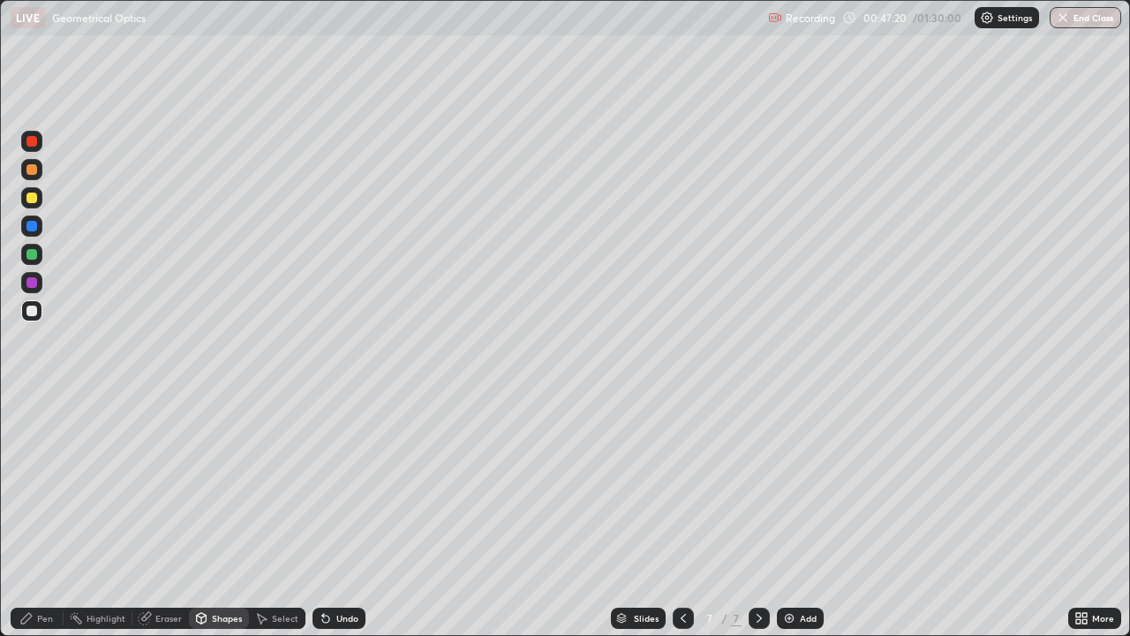
click at [216, 516] on div "Shapes" at bounding box center [227, 618] width 30 height 9
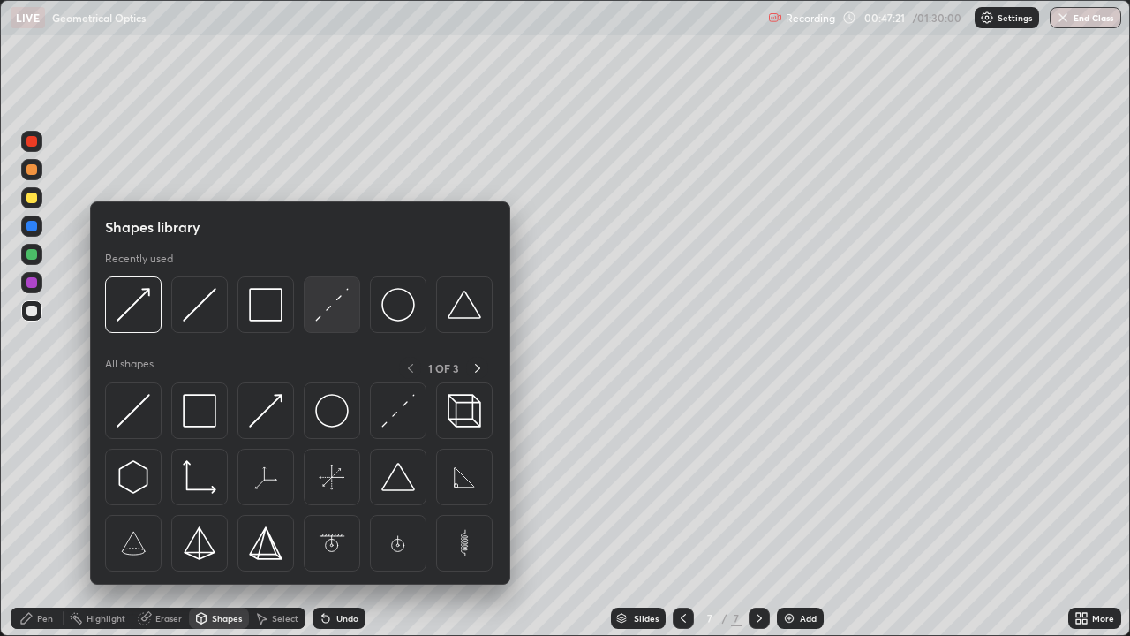
click at [329, 308] on img at bounding box center [332, 305] width 34 height 34
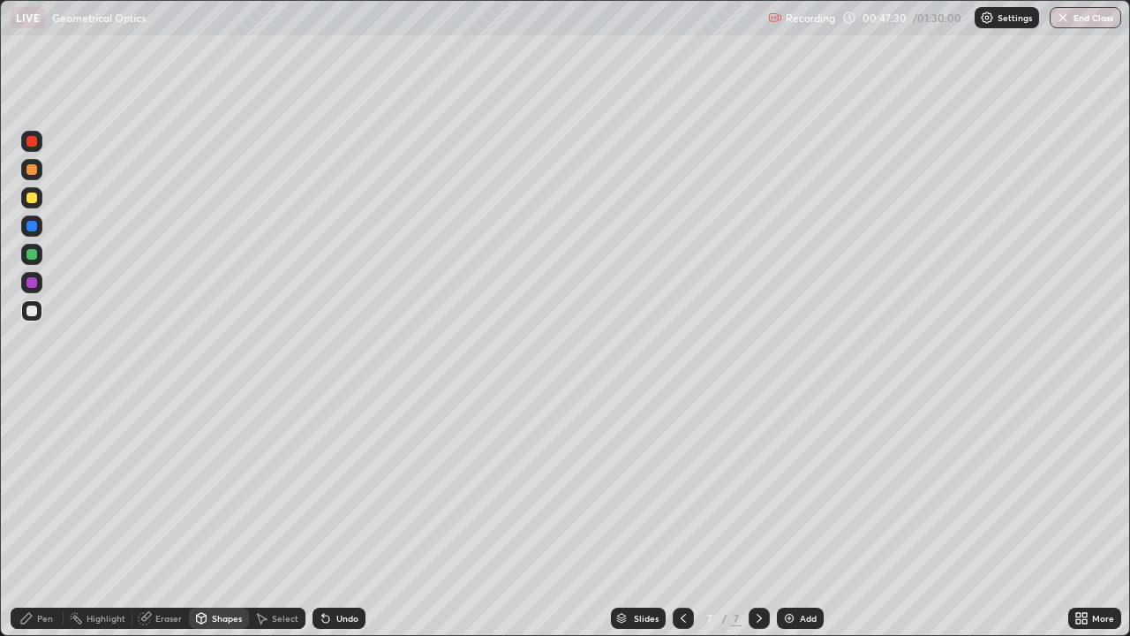
click at [51, 516] on div "Pen" at bounding box center [45, 618] width 16 height 9
click at [757, 516] on icon at bounding box center [759, 618] width 14 height 14
click at [785, 516] on img at bounding box center [789, 618] width 14 height 14
click at [207, 516] on icon at bounding box center [201, 618] width 14 height 14
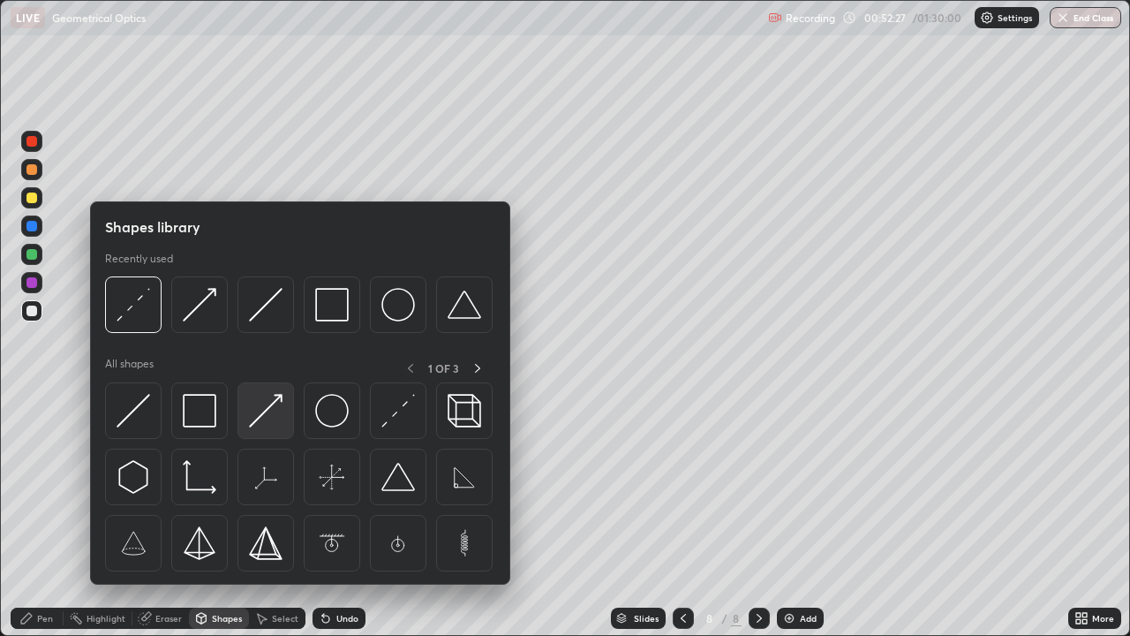
click at [260, 417] on img at bounding box center [266, 411] width 34 height 34
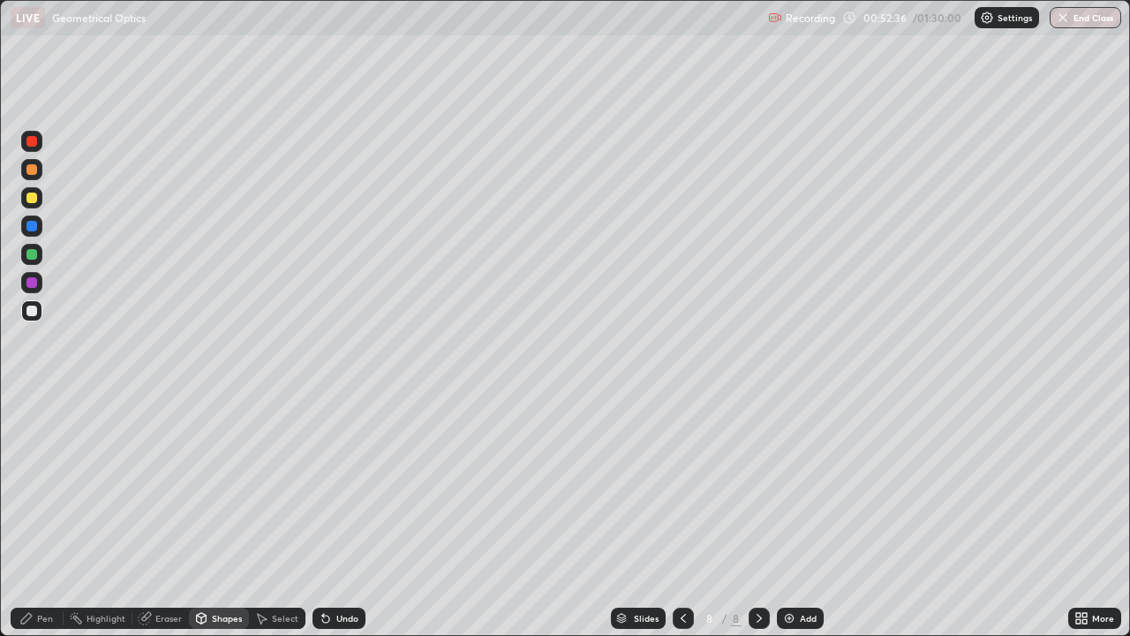
click at [41, 516] on div "Pen" at bounding box center [45, 618] width 16 height 9
click at [225, 516] on div "Shapes" at bounding box center [227, 618] width 30 height 9
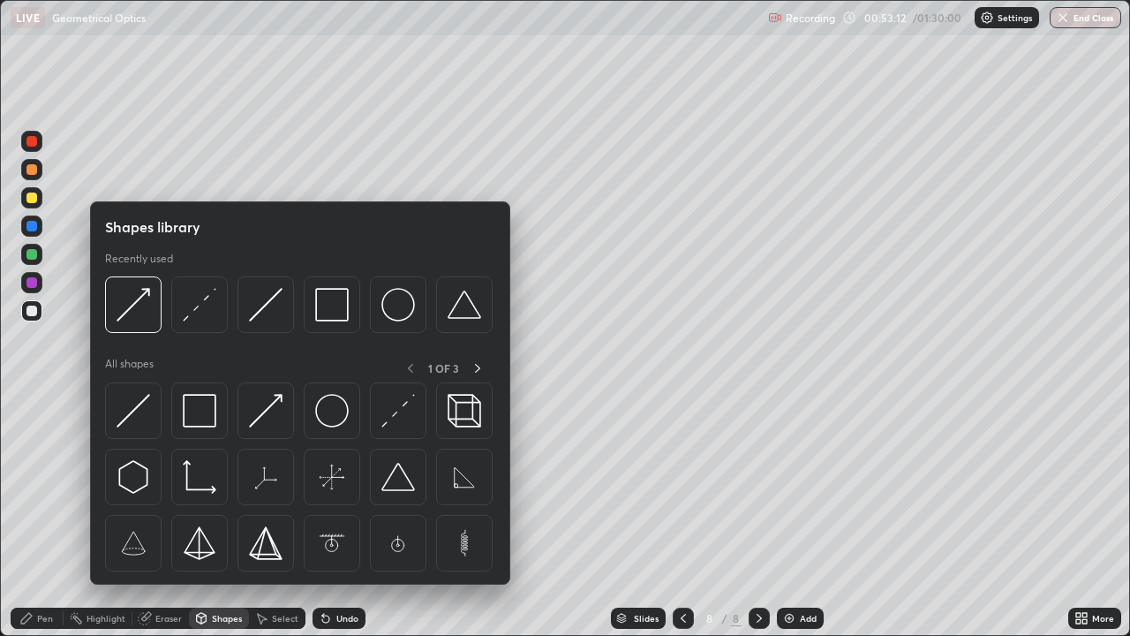
click at [138, 408] on img at bounding box center [134, 411] width 34 height 34
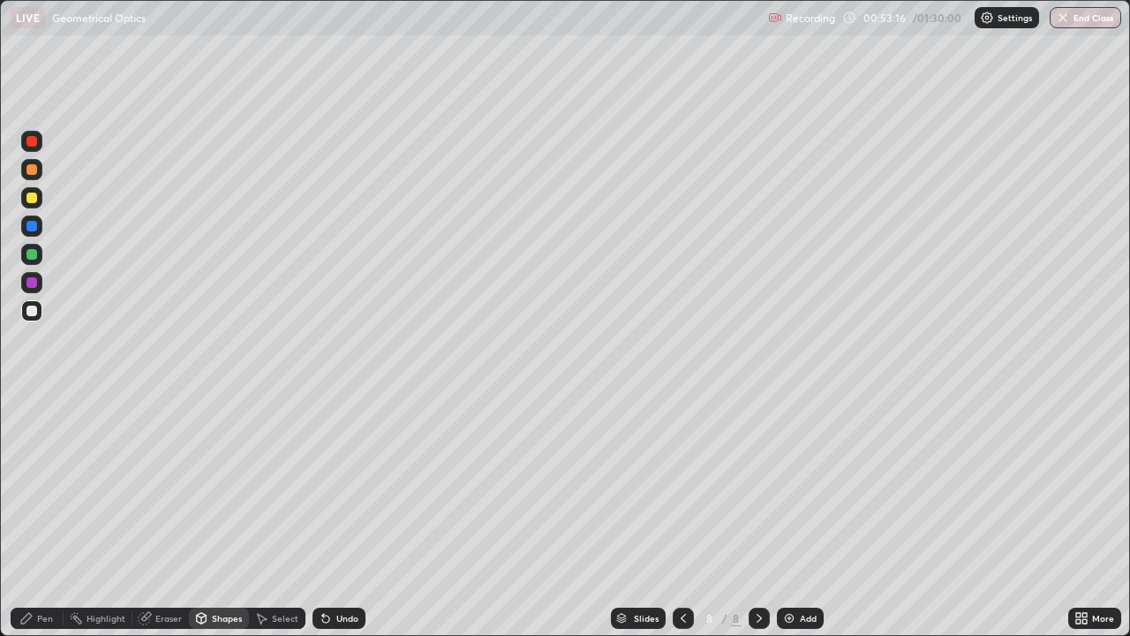
click at [39, 516] on div "Pen" at bounding box center [45, 618] width 16 height 9
click at [214, 516] on div "Shapes" at bounding box center [227, 618] width 30 height 9
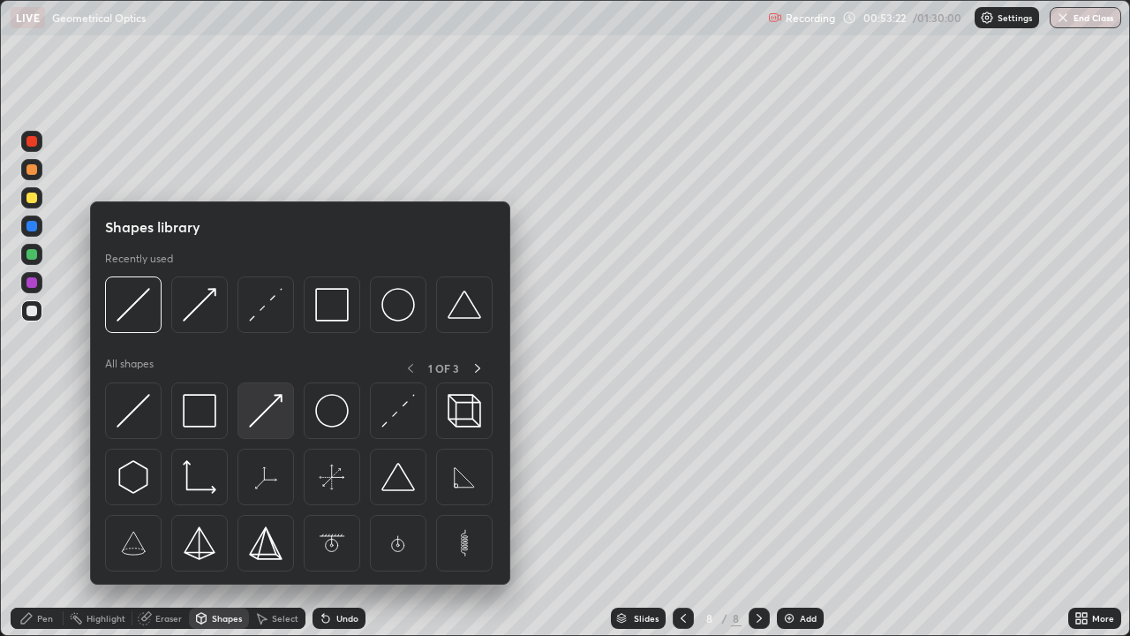
click at [265, 412] on img at bounding box center [266, 411] width 34 height 34
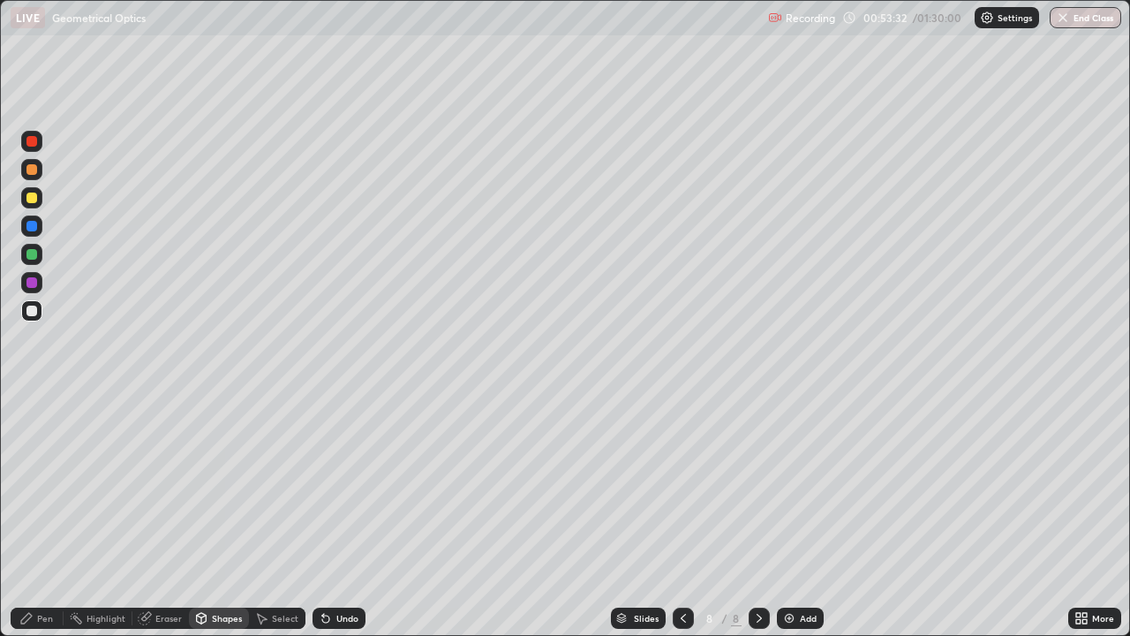
click at [234, 516] on div "Shapes" at bounding box center [227, 618] width 30 height 9
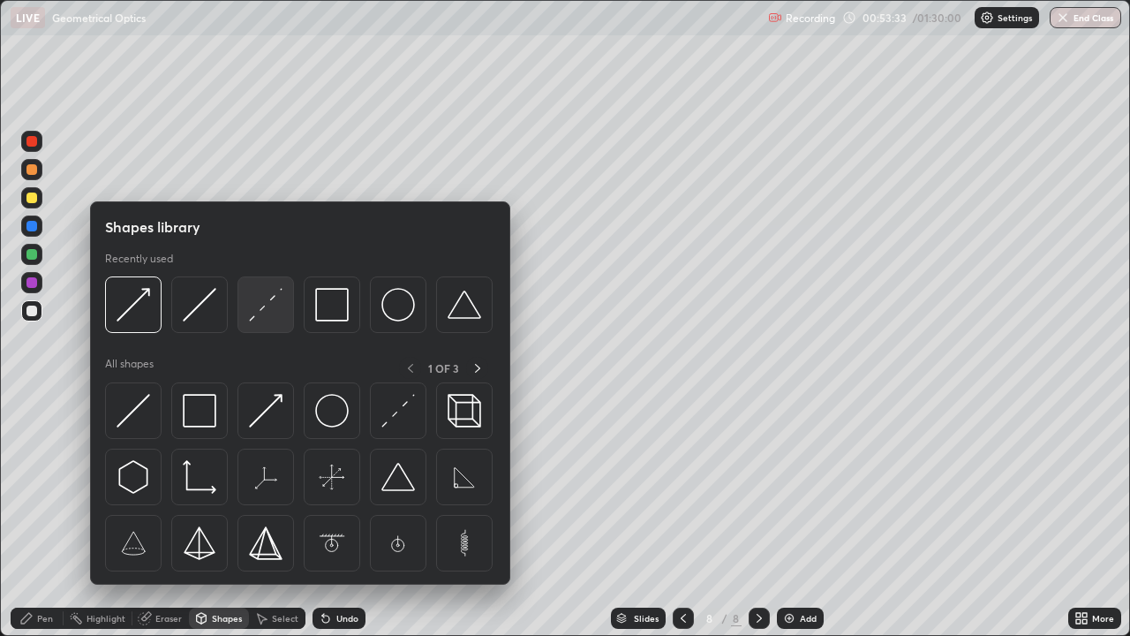
click at [268, 314] on img at bounding box center [266, 305] width 34 height 34
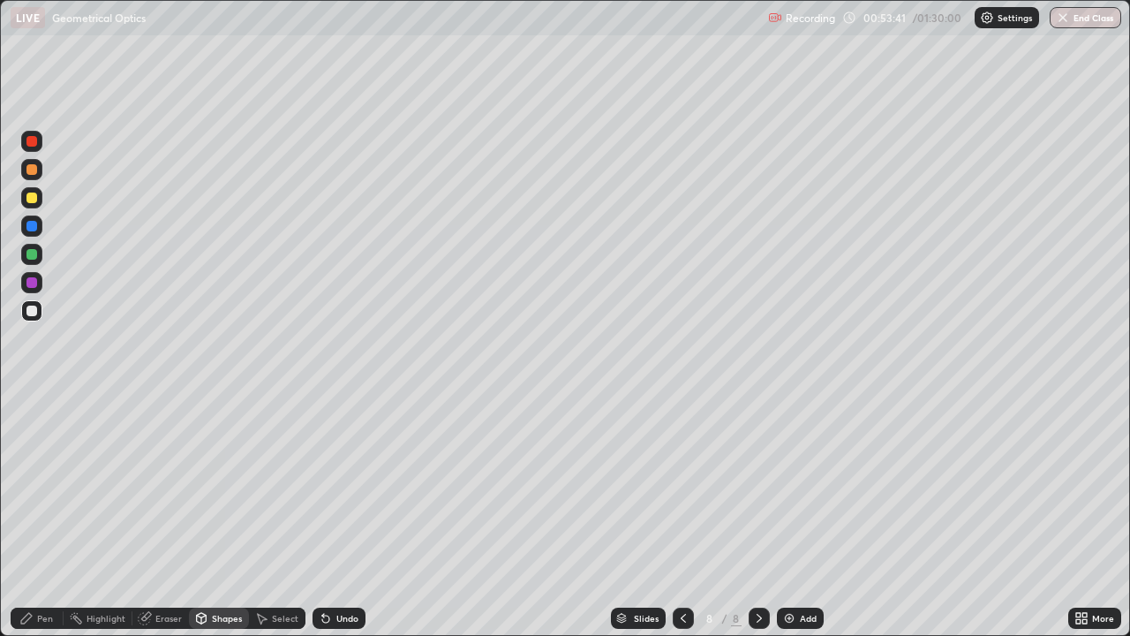
click at [169, 516] on div "Eraser" at bounding box center [168, 618] width 26 height 9
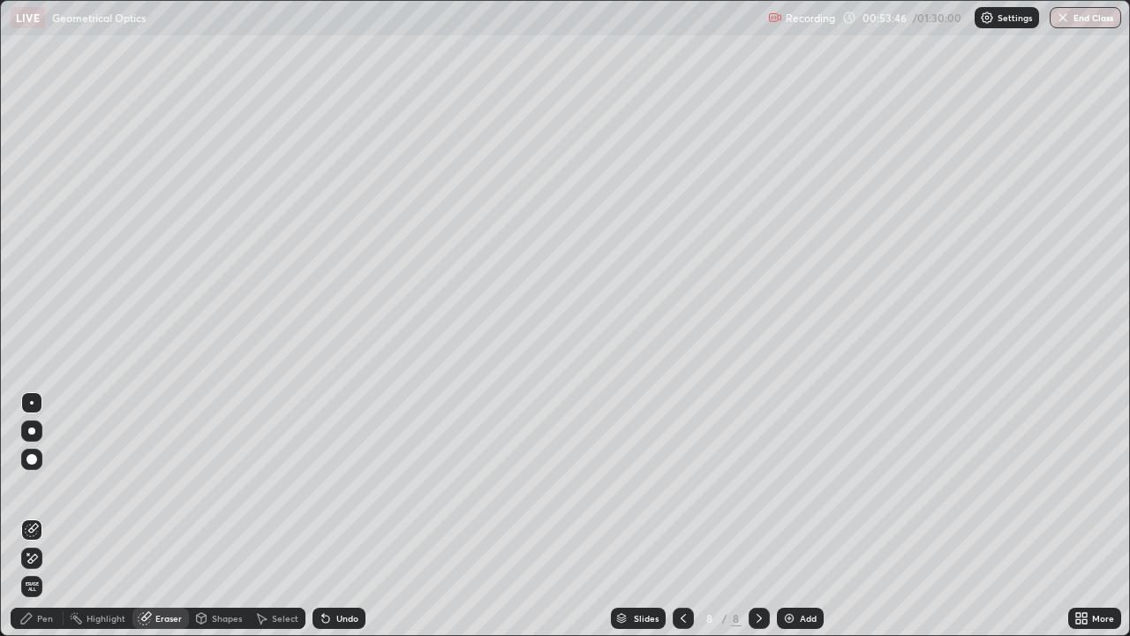
click at [212, 516] on div "Shapes" at bounding box center [227, 618] width 30 height 9
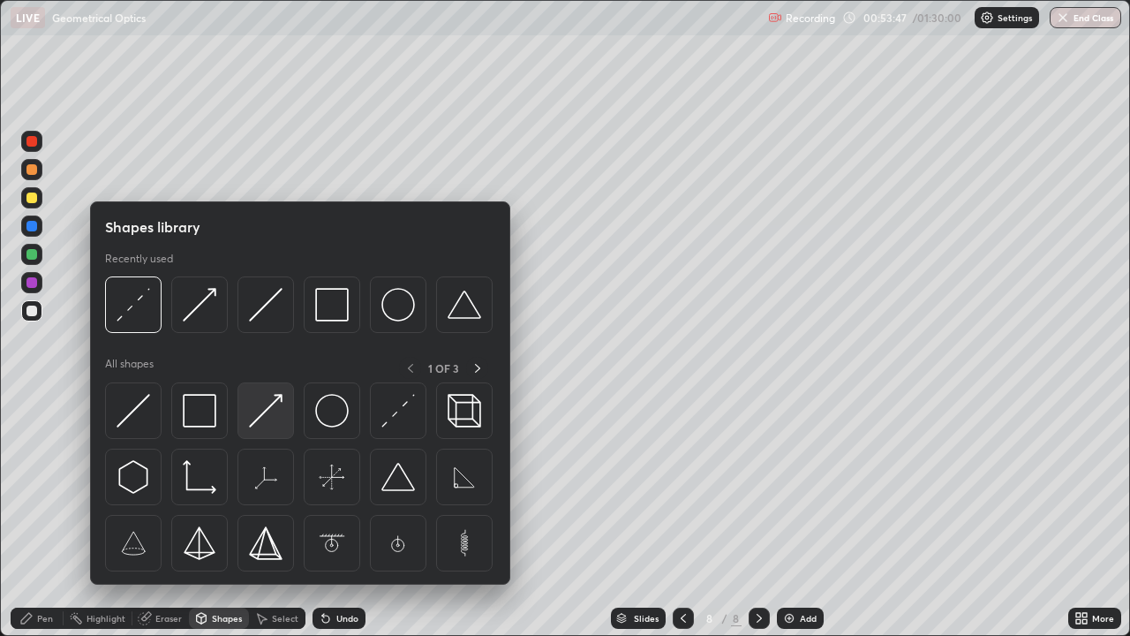
click at [267, 408] on img at bounding box center [266, 411] width 34 height 34
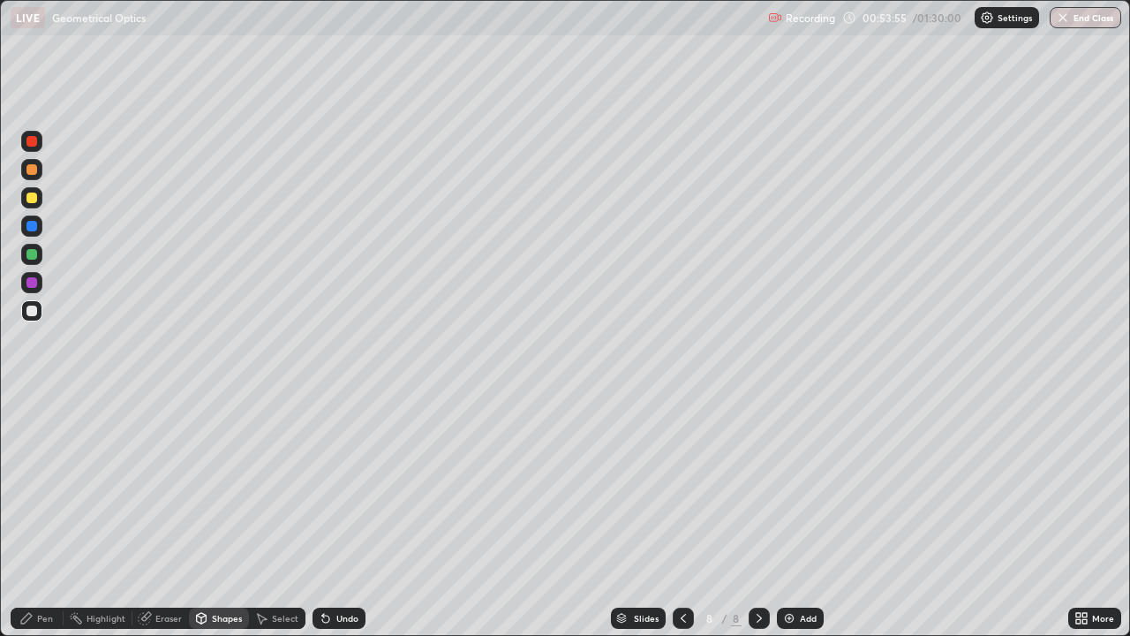
click at [43, 516] on div "Pen" at bounding box center [45, 618] width 16 height 9
click at [754, 516] on icon at bounding box center [759, 618] width 14 height 14
click at [785, 516] on div "Add" at bounding box center [800, 617] width 47 height 21
click at [32, 174] on div at bounding box center [31, 169] width 11 height 11
click at [208, 516] on div "Shapes" at bounding box center [219, 617] width 60 height 21
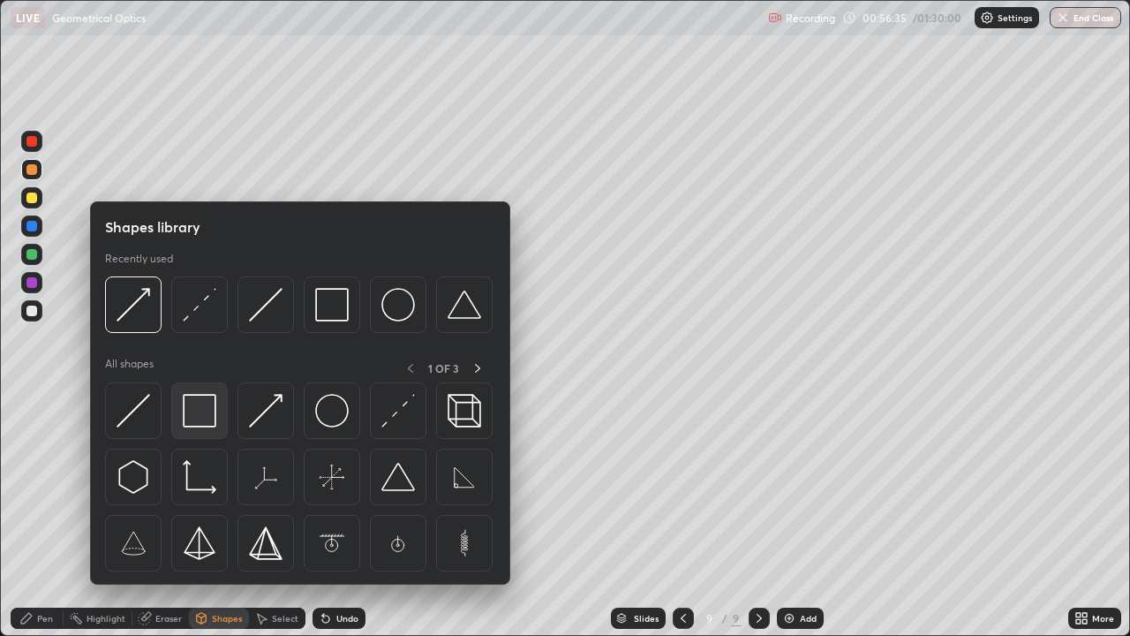
click at [198, 411] on img at bounding box center [200, 411] width 34 height 34
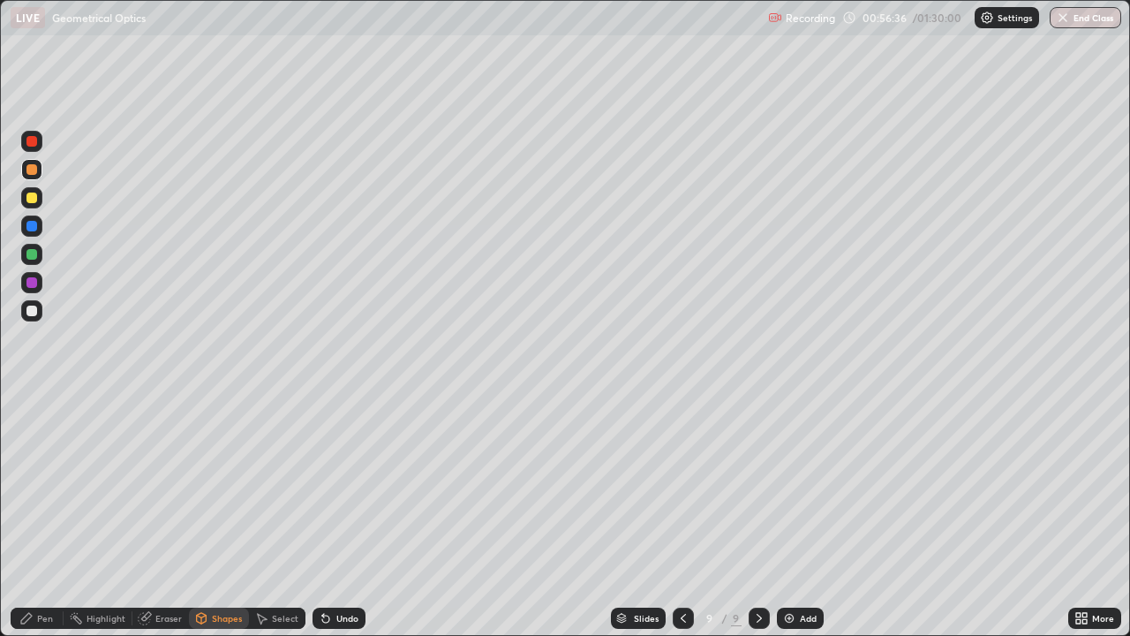
click at [33, 256] on div at bounding box center [31, 254] width 11 height 11
click at [33, 314] on div at bounding box center [31, 310] width 11 height 11
click at [33, 200] on div at bounding box center [31, 197] width 11 height 11
click at [45, 516] on div "Pen" at bounding box center [45, 618] width 16 height 9
click at [34, 313] on div at bounding box center [31, 310] width 11 height 11
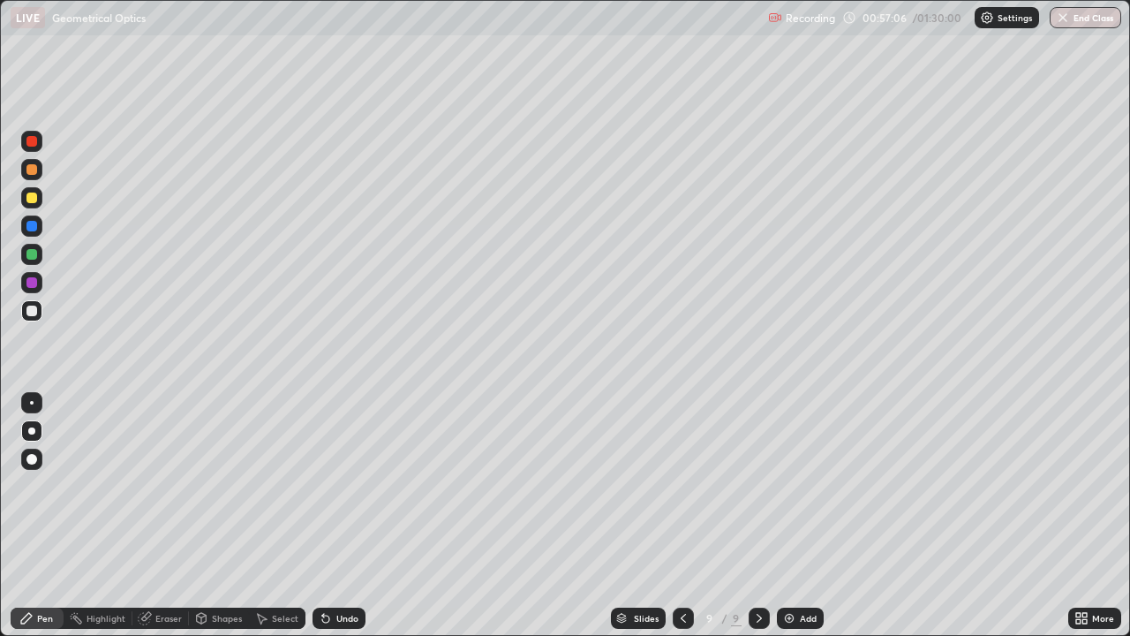
click at [330, 516] on div "Undo" at bounding box center [339, 617] width 53 height 21
click at [339, 516] on div "Undo" at bounding box center [347, 618] width 22 height 9
click at [215, 516] on div "Shapes" at bounding box center [227, 618] width 30 height 9
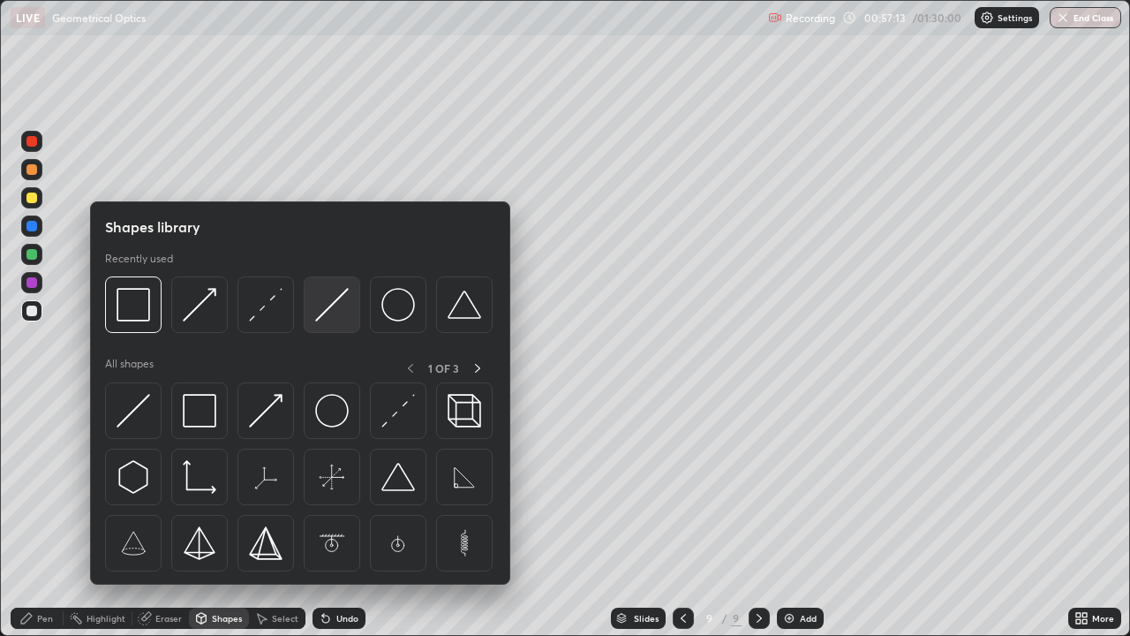
click at [328, 308] on img at bounding box center [332, 305] width 34 height 34
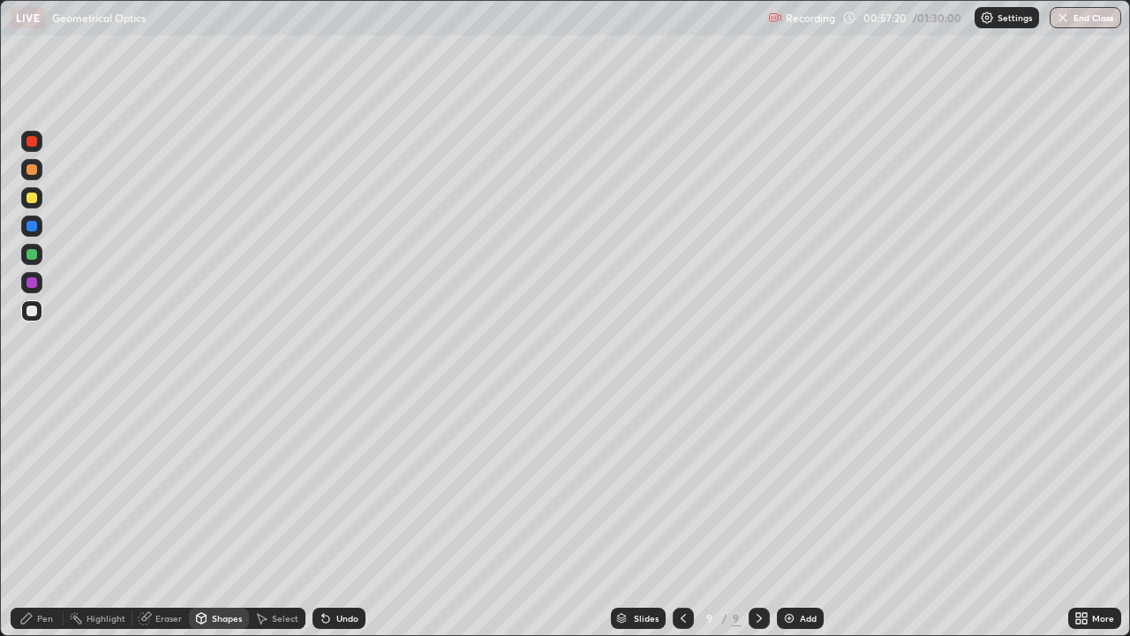
click at [330, 516] on div "Undo" at bounding box center [339, 617] width 53 height 21
click at [336, 516] on div "Undo" at bounding box center [347, 618] width 22 height 9
click at [333, 516] on div "Undo" at bounding box center [339, 617] width 53 height 21
click at [26, 314] on div at bounding box center [31, 310] width 11 height 11
click at [331, 516] on div "Undo" at bounding box center [339, 617] width 53 height 21
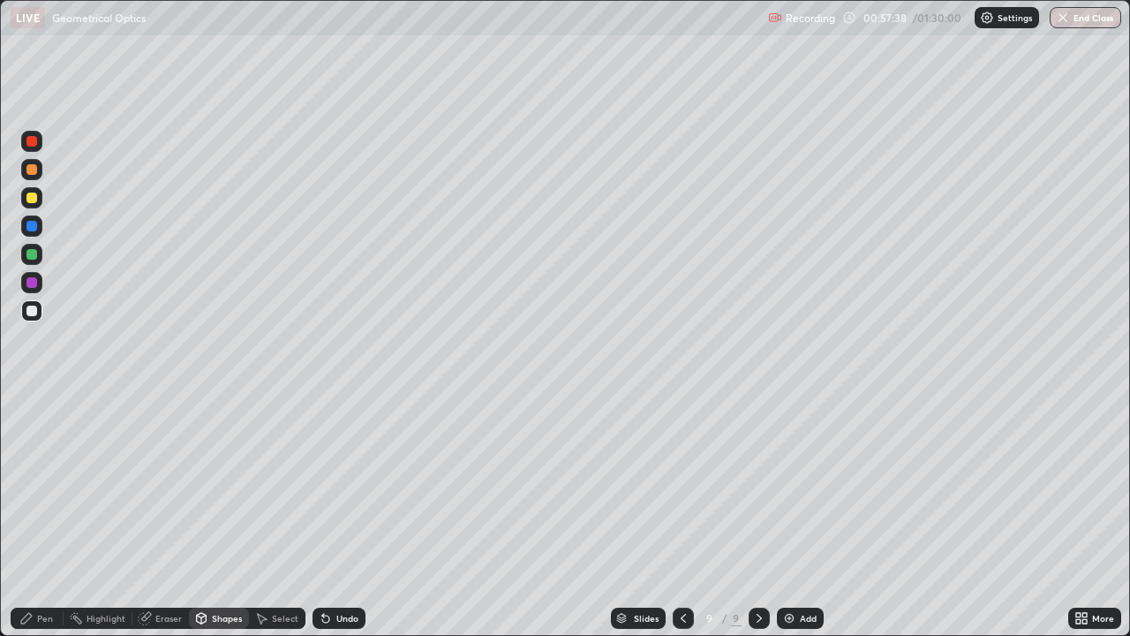
click at [42, 516] on div "Pen" at bounding box center [45, 618] width 16 height 9
click at [212, 516] on div "Shapes" at bounding box center [227, 618] width 30 height 9
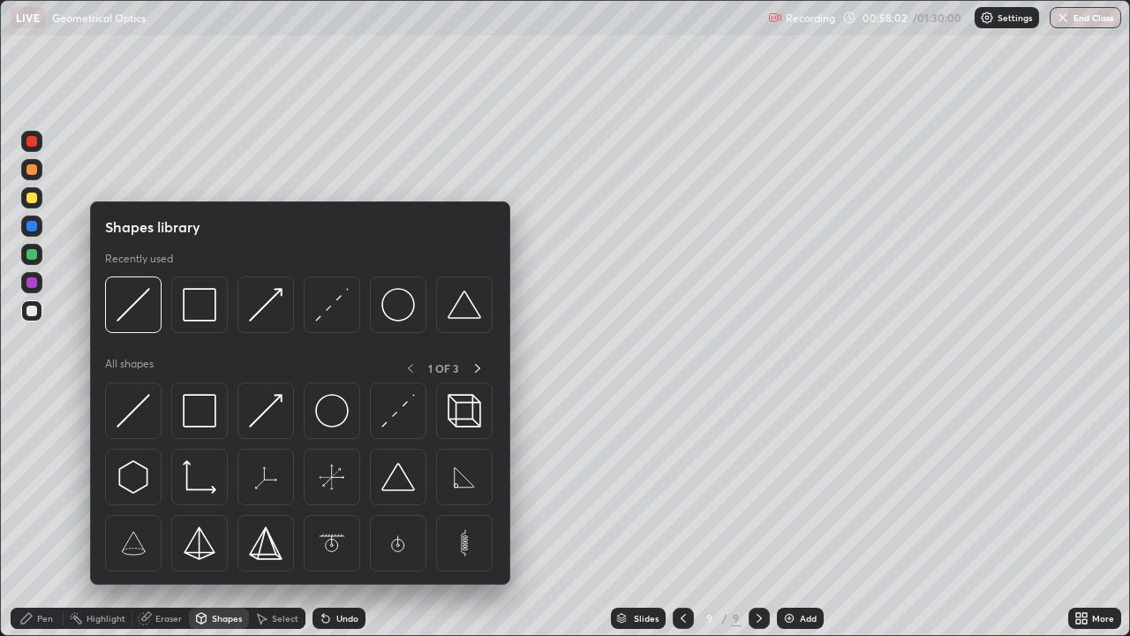
click at [258, 313] on img at bounding box center [266, 305] width 34 height 34
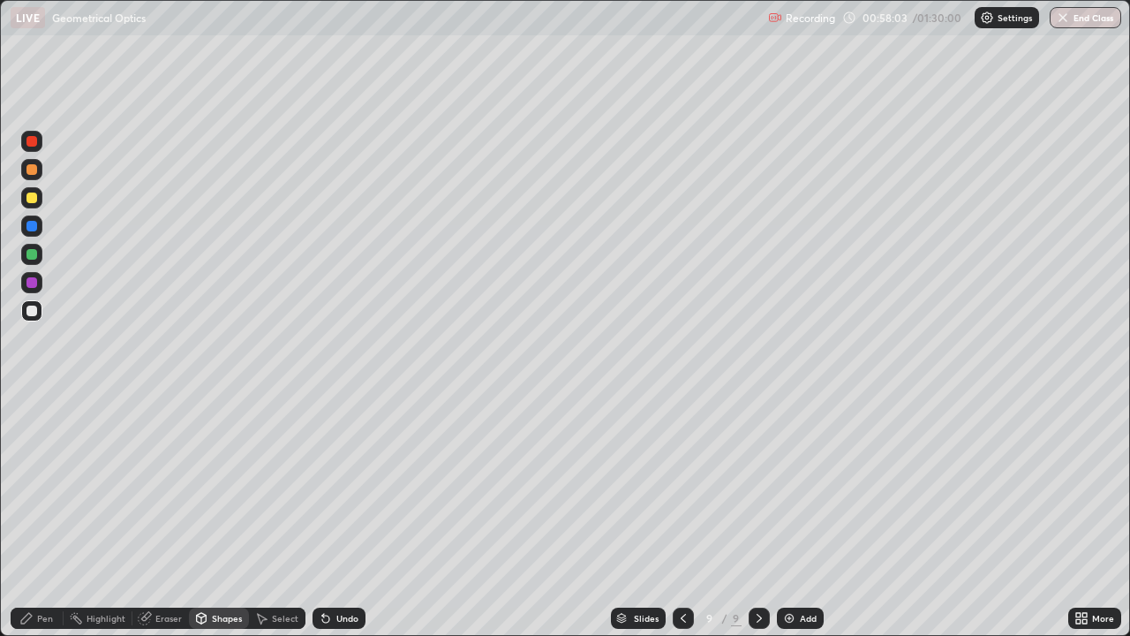
click at [31, 284] on div at bounding box center [31, 282] width 11 height 11
click at [32, 312] on div at bounding box center [31, 310] width 11 height 11
click at [319, 516] on icon at bounding box center [326, 618] width 14 height 14
click at [36, 516] on div "Pen" at bounding box center [37, 617] width 53 height 21
click at [227, 516] on div "Shapes" at bounding box center [227, 618] width 30 height 9
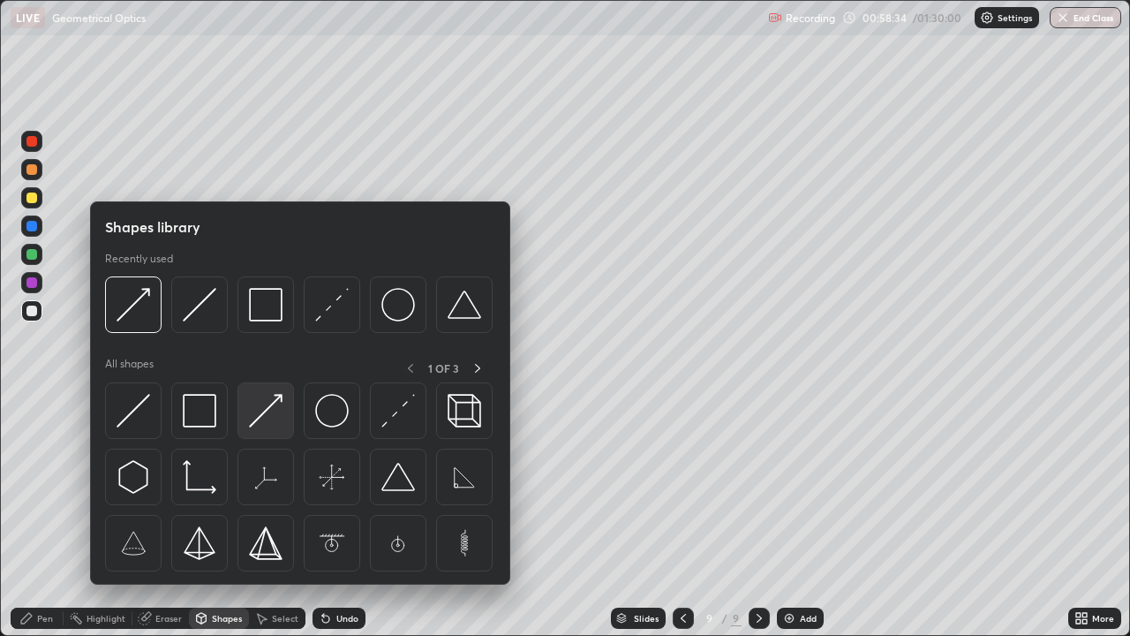
click at [261, 414] on img at bounding box center [266, 411] width 34 height 34
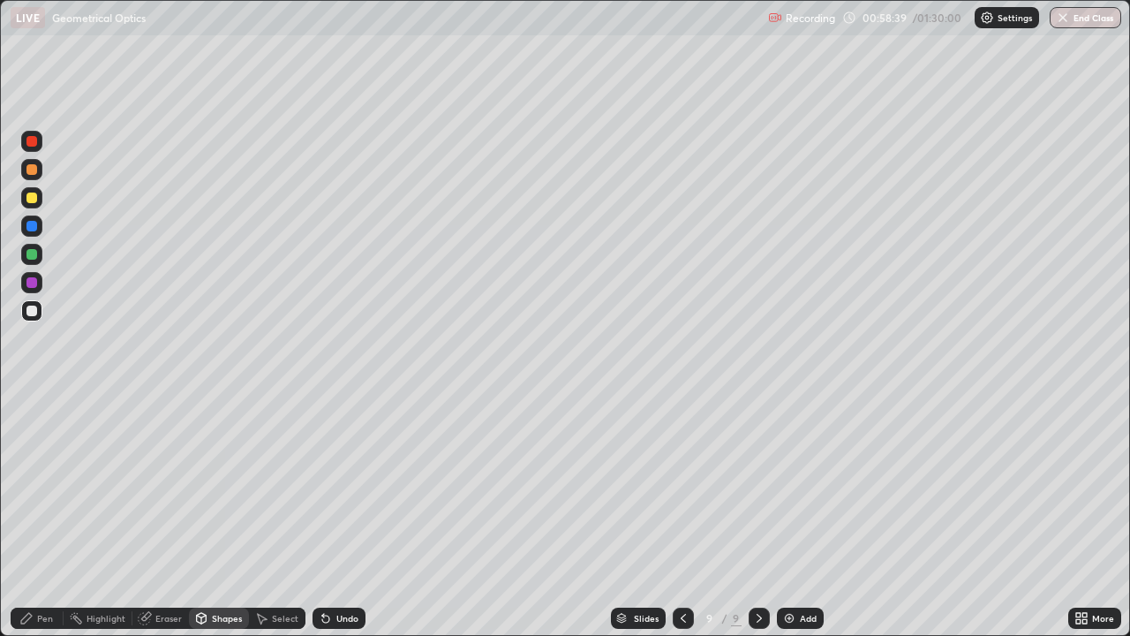
click at [34, 198] on div at bounding box center [31, 197] width 11 height 11
click at [212, 516] on div "Shapes" at bounding box center [227, 618] width 30 height 9
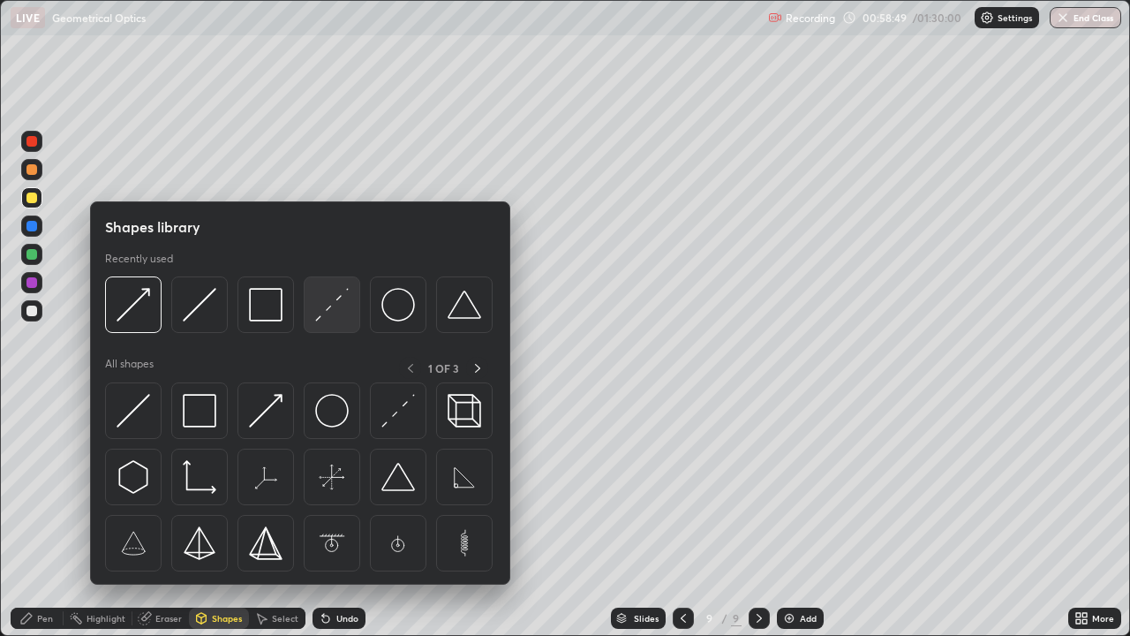
click at [327, 308] on img at bounding box center [332, 305] width 34 height 34
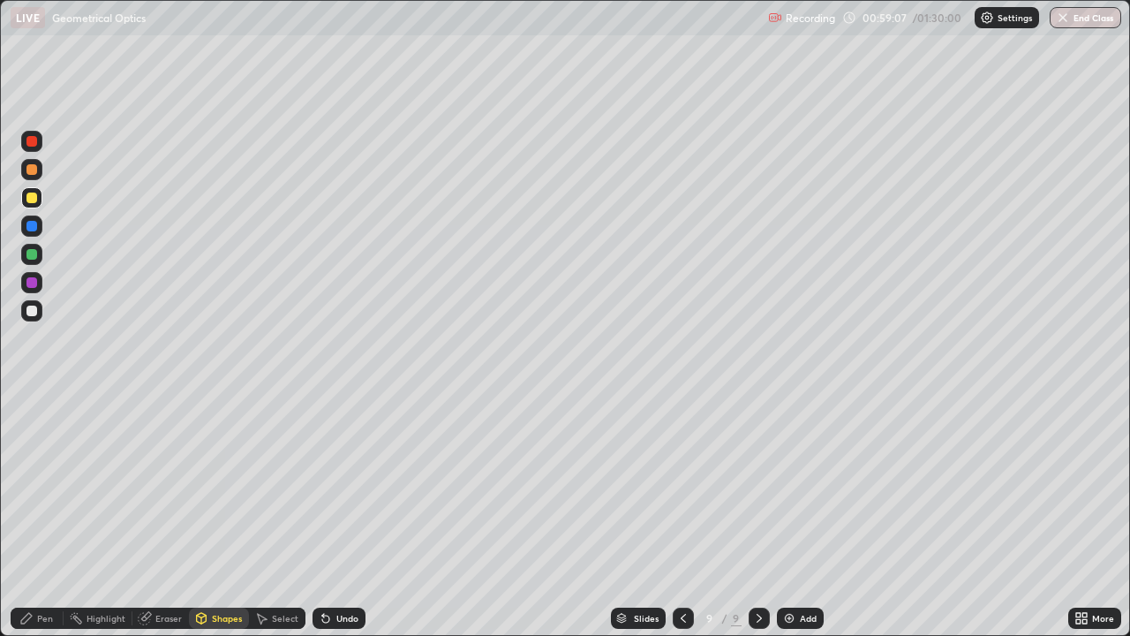
click at [47, 516] on div "Pen" at bounding box center [37, 617] width 53 height 21
click at [26, 309] on div at bounding box center [31, 310] width 11 height 11
click at [33, 315] on div at bounding box center [31, 310] width 11 height 11
click at [217, 516] on div "Shapes" at bounding box center [227, 618] width 30 height 9
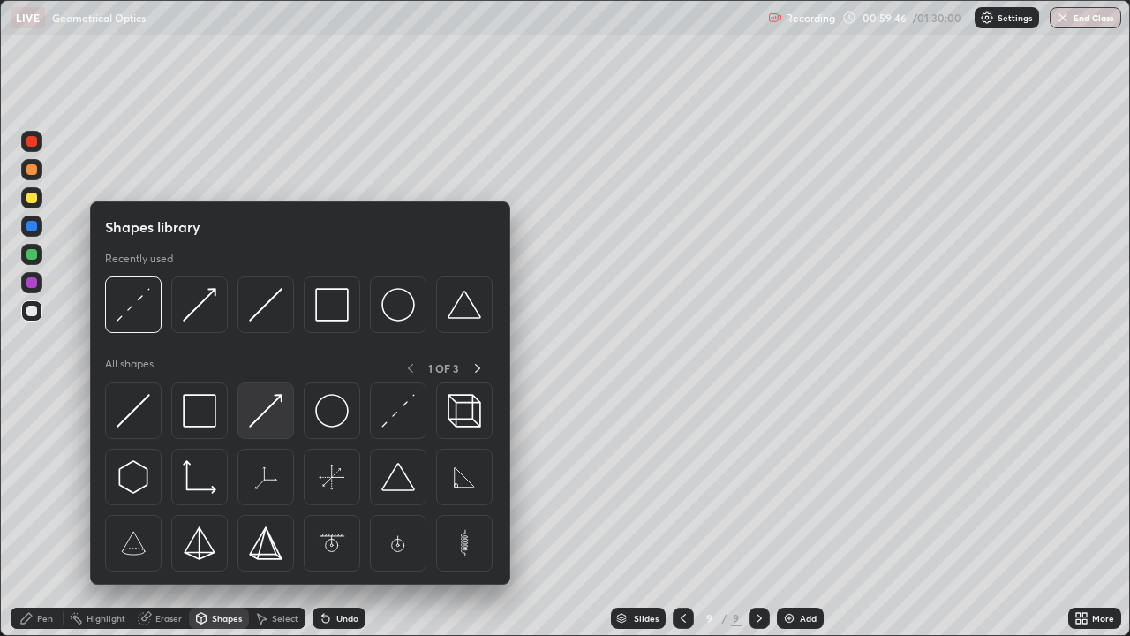
click at [262, 409] on img at bounding box center [266, 411] width 34 height 34
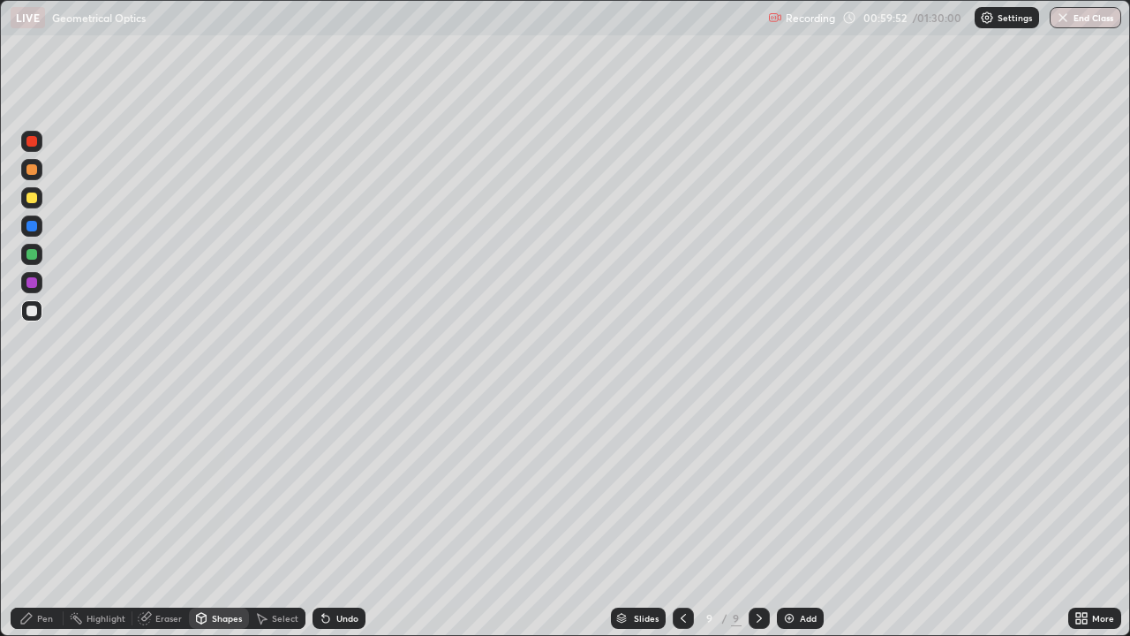
click at [325, 516] on icon at bounding box center [325, 618] width 7 height 7
click at [212, 516] on div "Shapes" at bounding box center [227, 618] width 30 height 9
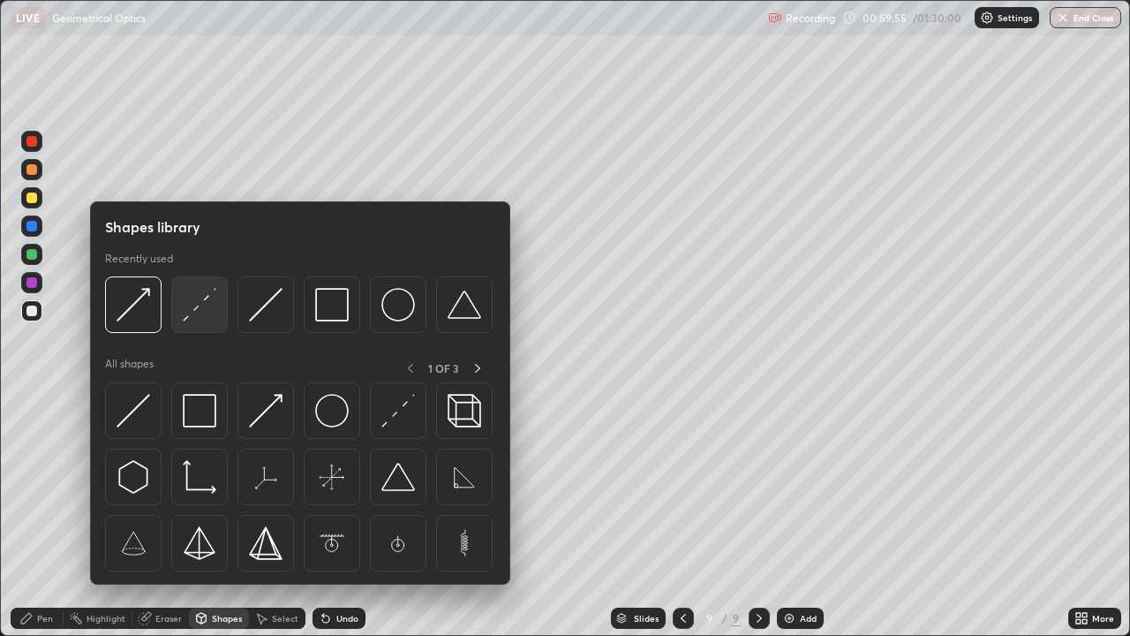
click at [203, 311] on img at bounding box center [200, 305] width 34 height 34
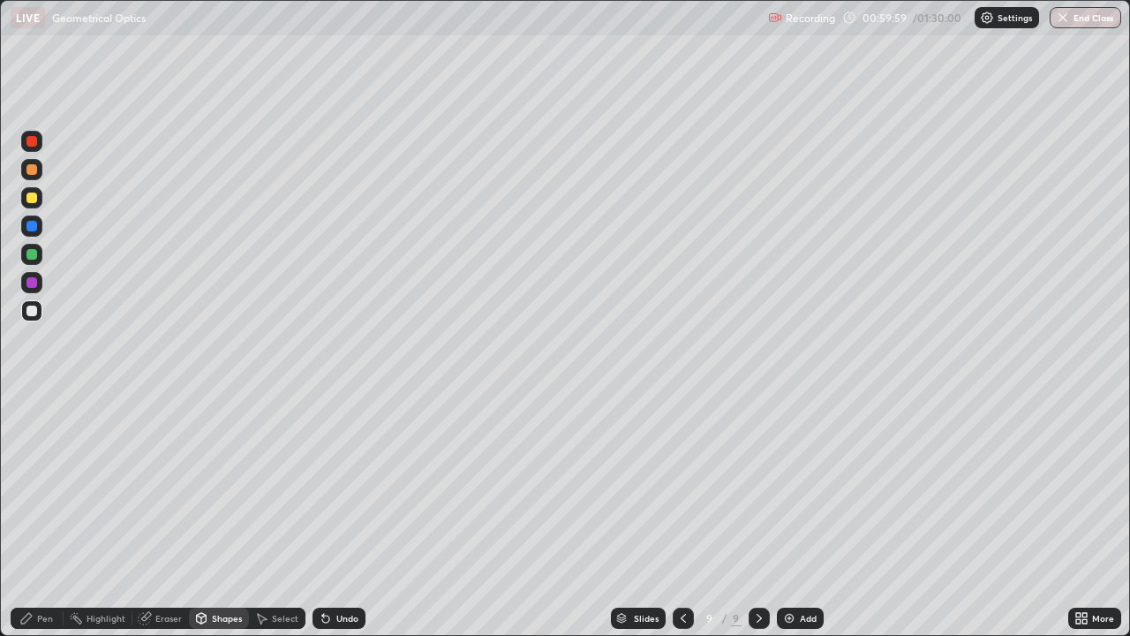
click at [237, 516] on div "Shapes" at bounding box center [227, 618] width 30 height 9
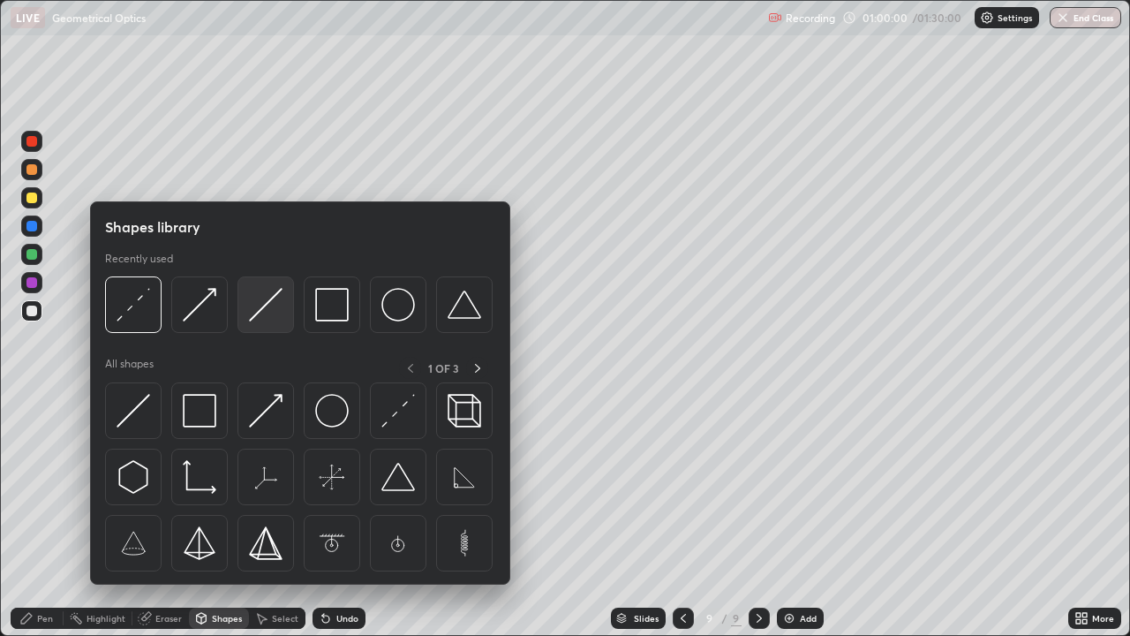
click at [269, 316] on img at bounding box center [266, 305] width 34 height 34
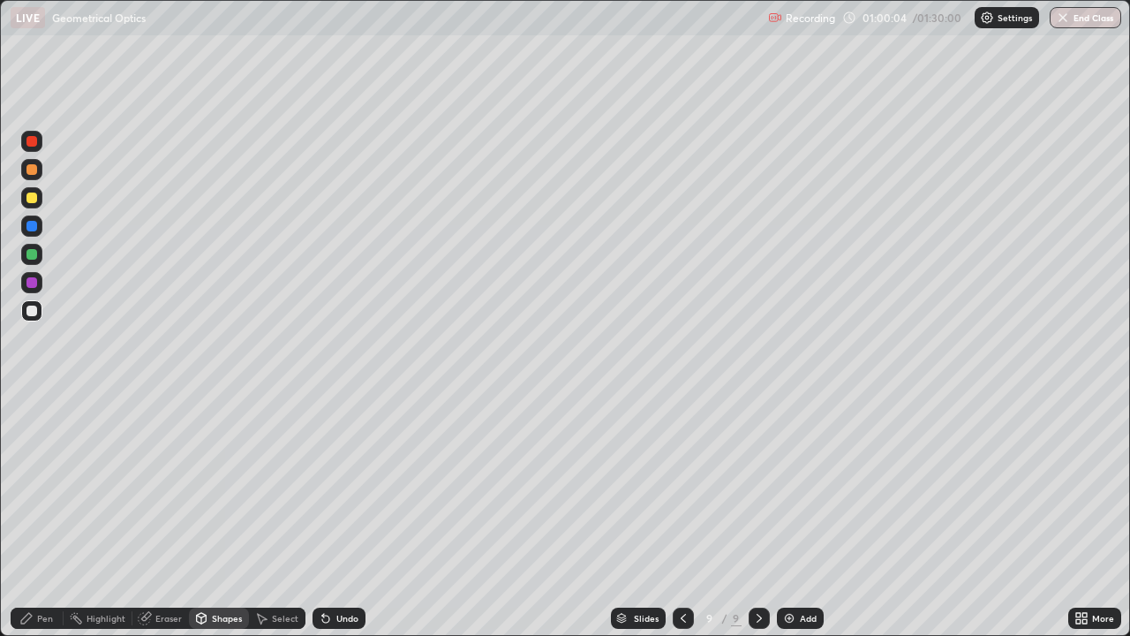
click at [40, 516] on div "Pen" at bounding box center [45, 618] width 16 height 9
click at [32, 200] on div at bounding box center [31, 197] width 11 height 11
click at [213, 516] on div "Shapes" at bounding box center [227, 618] width 30 height 9
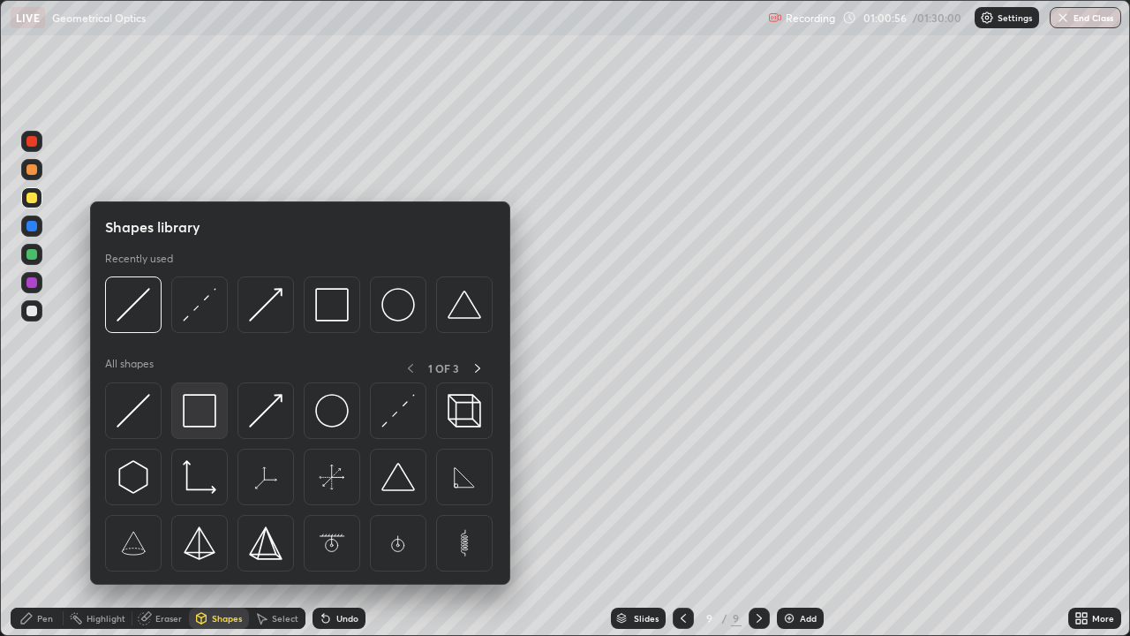
click at [199, 418] on img at bounding box center [200, 411] width 34 height 34
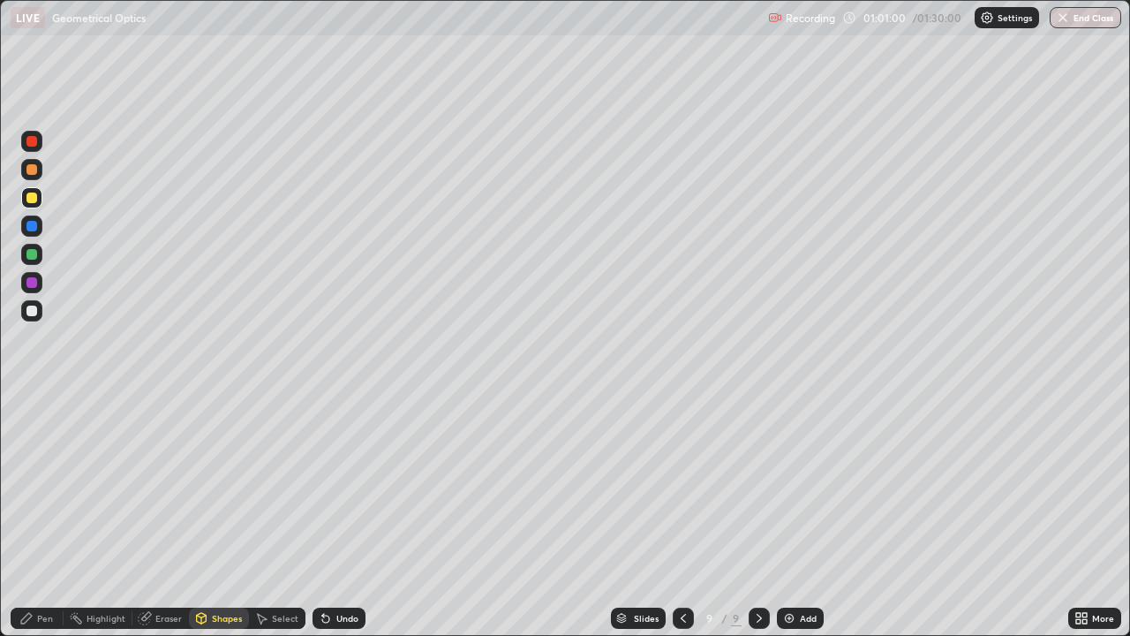
click at [336, 516] on div "Undo" at bounding box center [347, 618] width 22 height 9
click at [39, 516] on div "Pen" at bounding box center [45, 618] width 16 height 9
click at [757, 516] on icon at bounding box center [759, 618] width 5 height 9
click at [787, 516] on img at bounding box center [789, 618] width 14 height 14
click at [215, 516] on div "Shapes" at bounding box center [227, 618] width 30 height 9
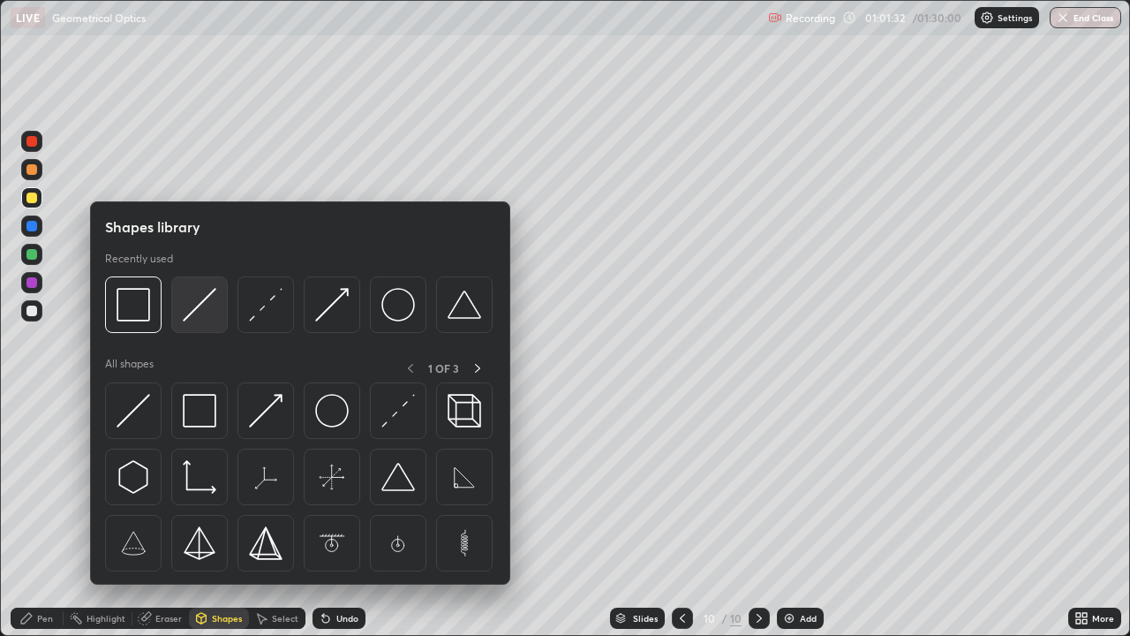
click at [198, 310] on img at bounding box center [200, 305] width 34 height 34
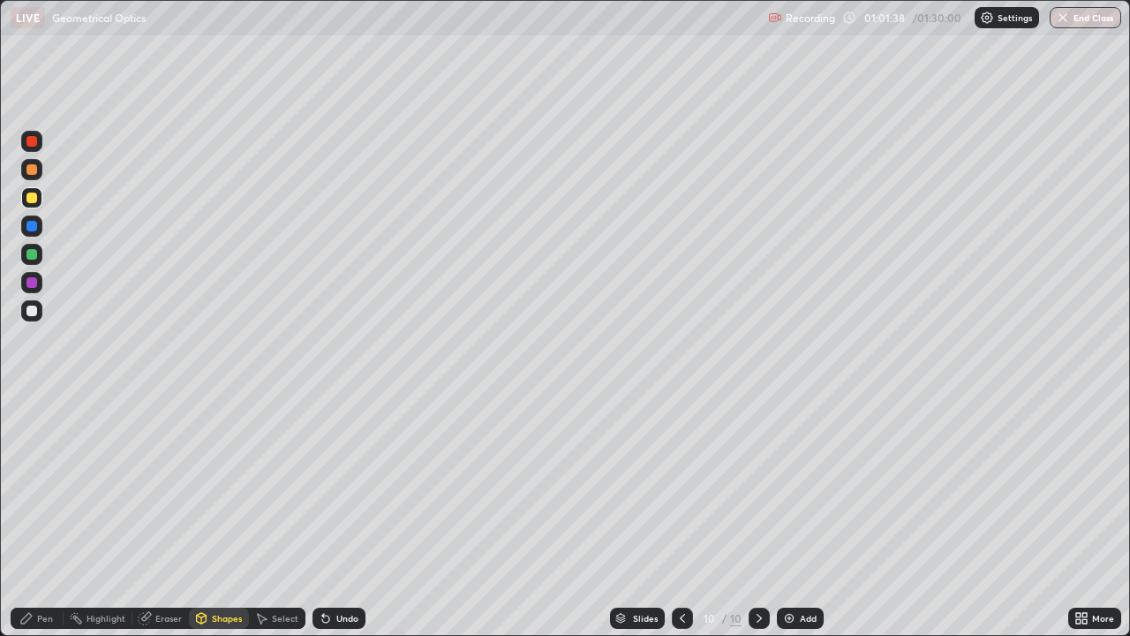
click at [679, 516] on icon at bounding box center [682, 618] width 14 height 14
click at [30, 285] on div at bounding box center [31, 282] width 11 height 11
click at [34, 257] on div at bounding box center [31, 254] width 11 height 11
click at [34, 314] on div at bounding box center [31, 310] width 11 height 11
click at [41, 516] on div "Pen" at bounding box center [45, 618] width 16 height 9
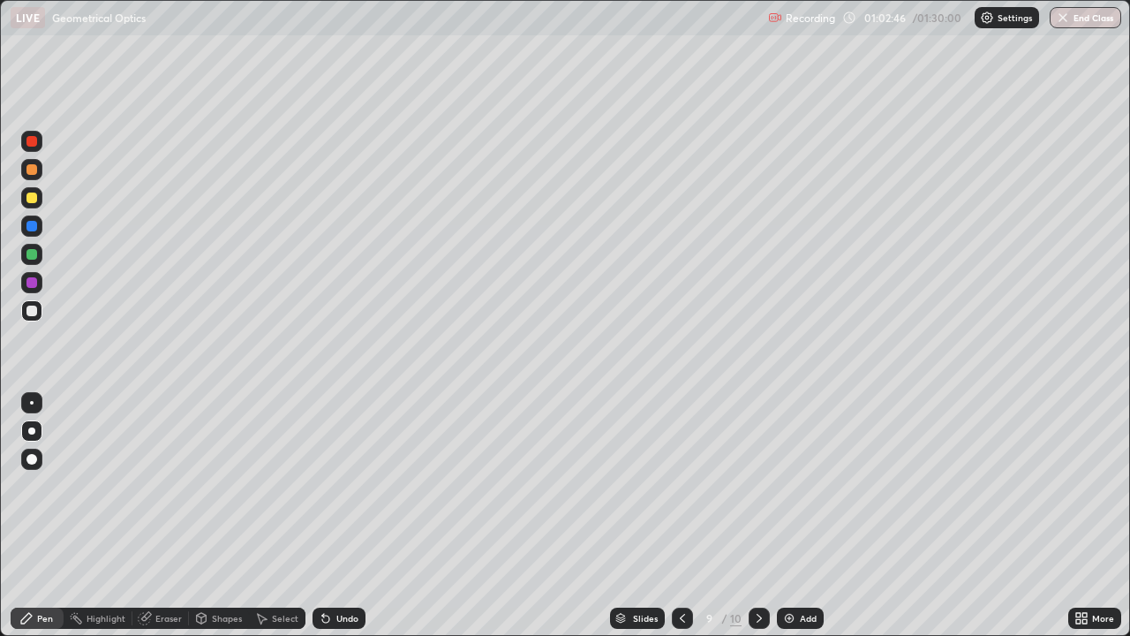
click at [754, 516] on icon at bounding box center [759, 618] width 14 height 14
click at [33, 256] on div at bounding box center [31, 254] width 11 height 11
click at [209, 516] on div "Shapes" at bounding box center [219, 617] width 60 height 21
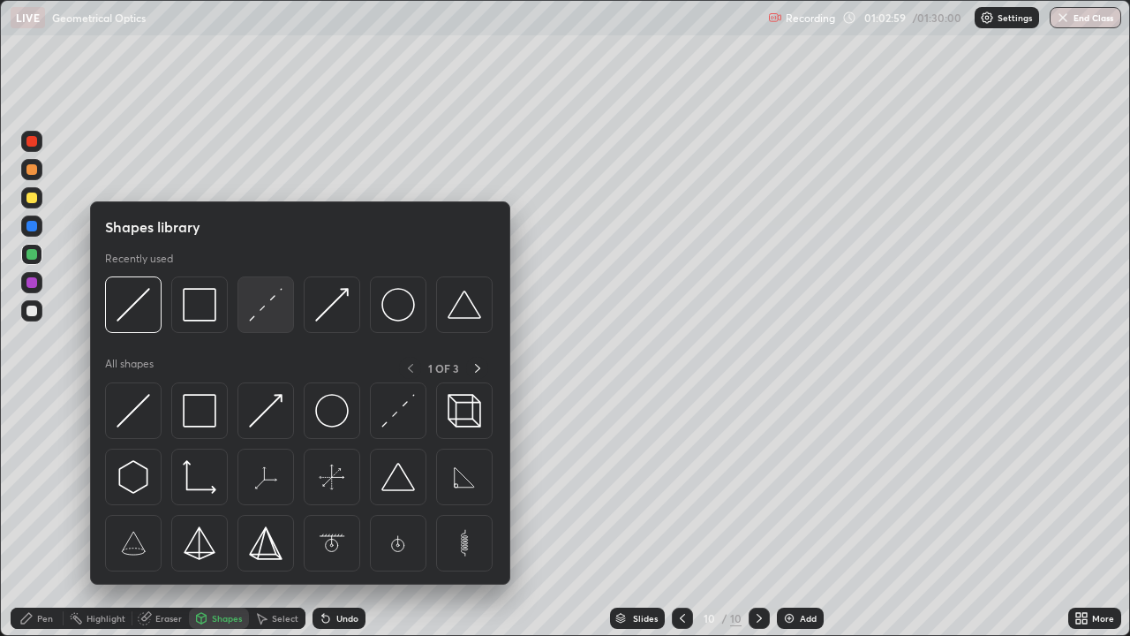
click at [256, 309] on img at bounding box center [266, 305] width 34 height 34
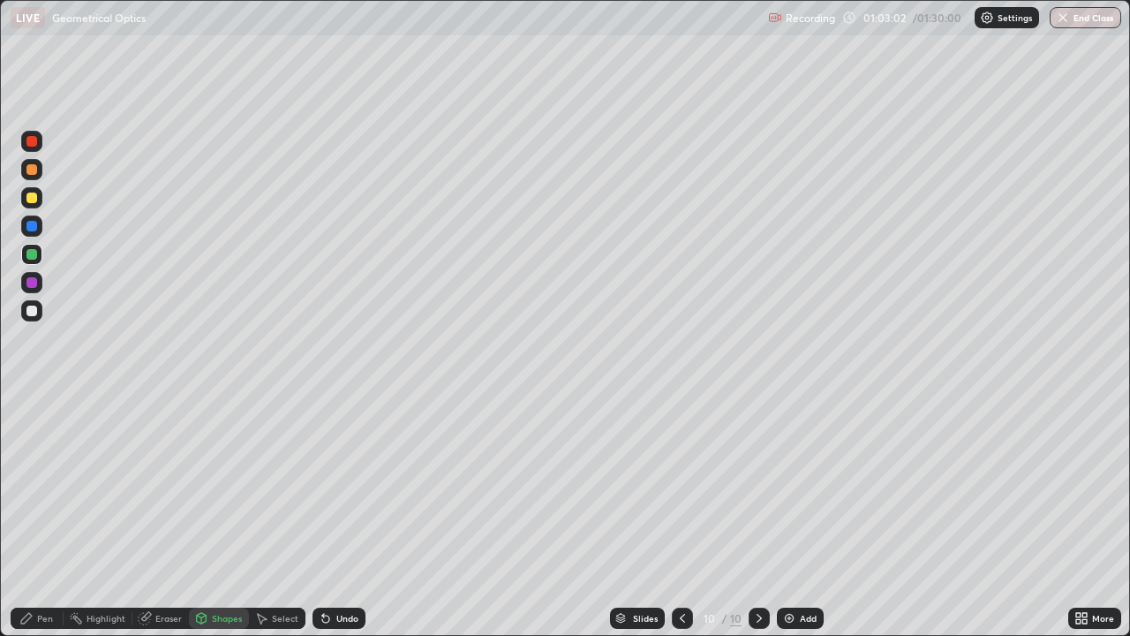
click at [203, 516] on icon at bounding box center [202, 618] width 10 height 11
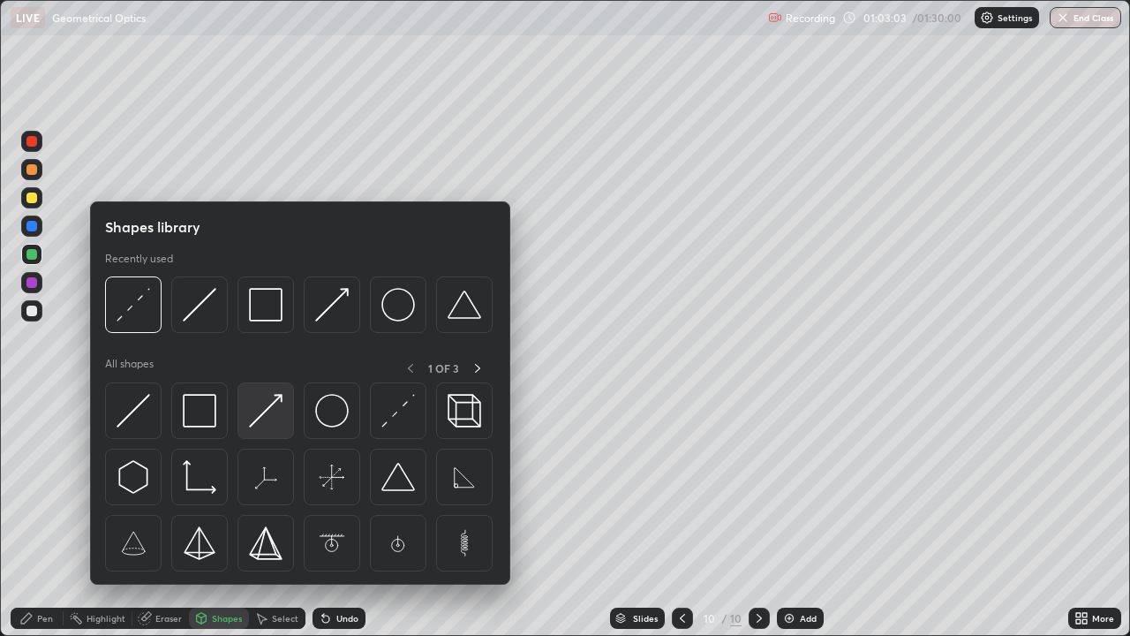
click at [261, 412] on img at bounding box center [266, 411] width 34 height 34
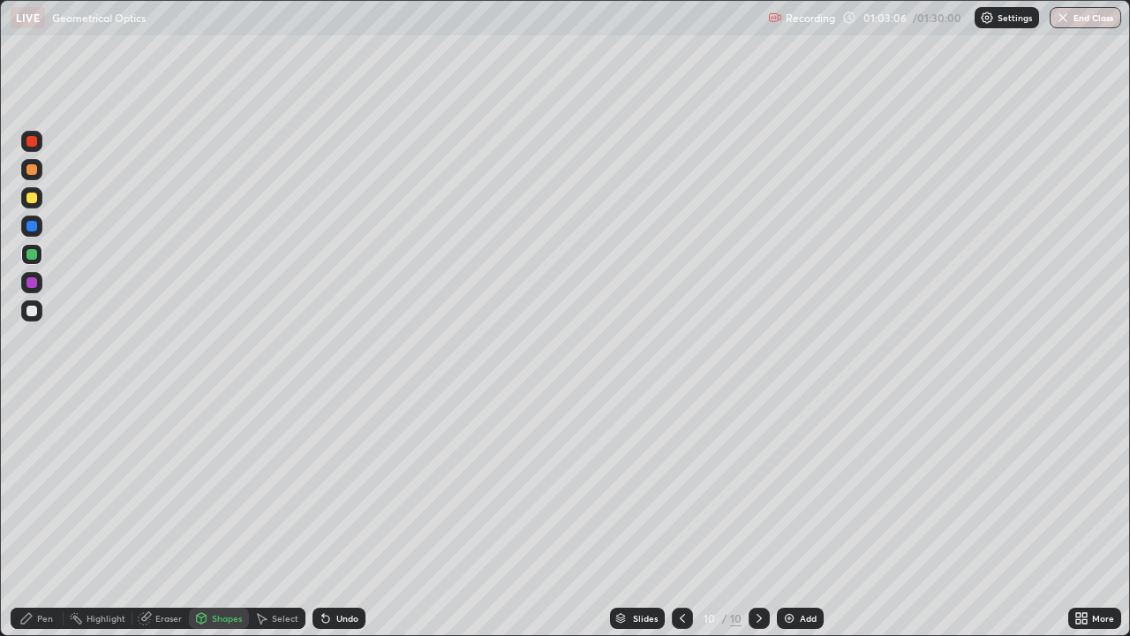
click at [34, 516] on icon at bounding box center [26, 618] width 14 height 14
click at [28, 311] on div at bounding box center [31, 310] width 11 height 11
click at [680, 516] on icon at bounding box center [682, 618] width 5 height 9
click at [755, 516] on div at bounding box center [759, 617] width 21 height 21
click at [678, 516] on icon at bounding box center [682, 618] width 14 height 14
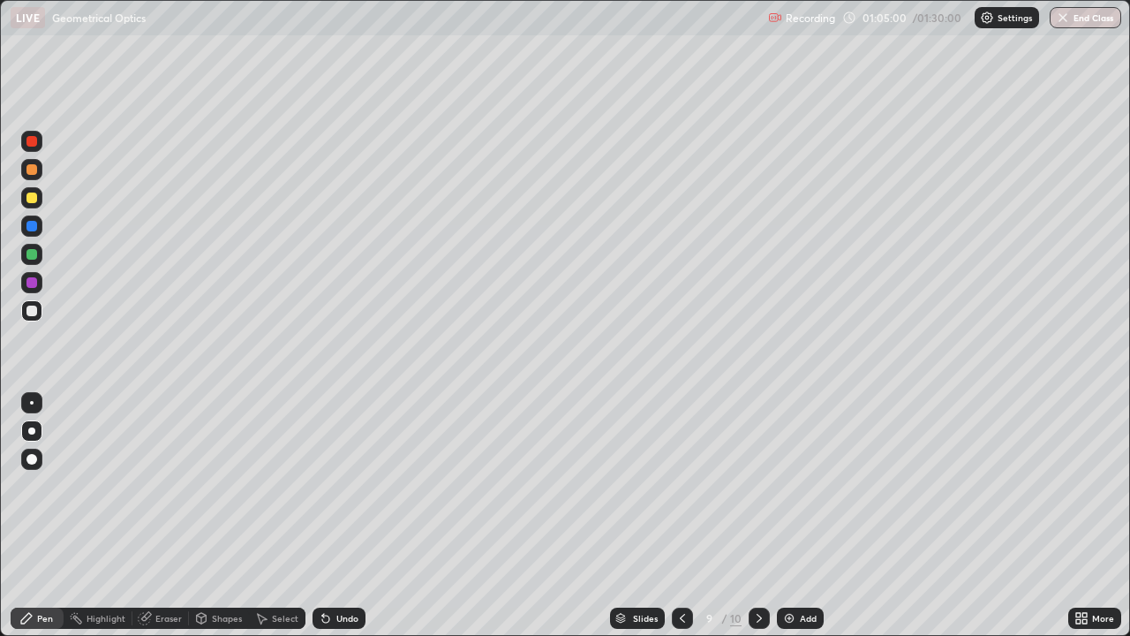
click at [755, 516] on icon at bounding box center [759, 618] width 14 height 14
click at [33, 167] on div at bounding box center [31, 169] width 11 height 11
click at [32, 311] on div at bounding box center [31, 310] width 11 height 11
click at [323, 516] on icon at bounding box center [325, 618] width 7 height 7
click at [757, 516] on icon at bounding box center [759, 618] width 14 height 14
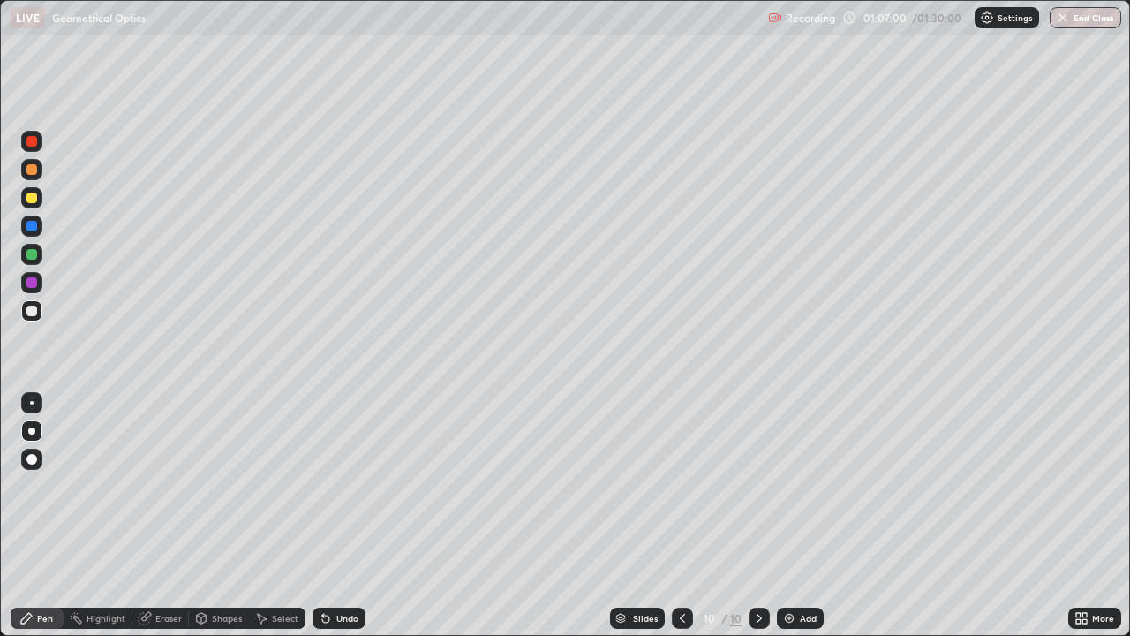
click at [782, 516] on img at bounding box center [789, 618] width 14 height 14
click at [160, 516] on div "Eraser" at bounding box center [168, 618] width 26 height 9
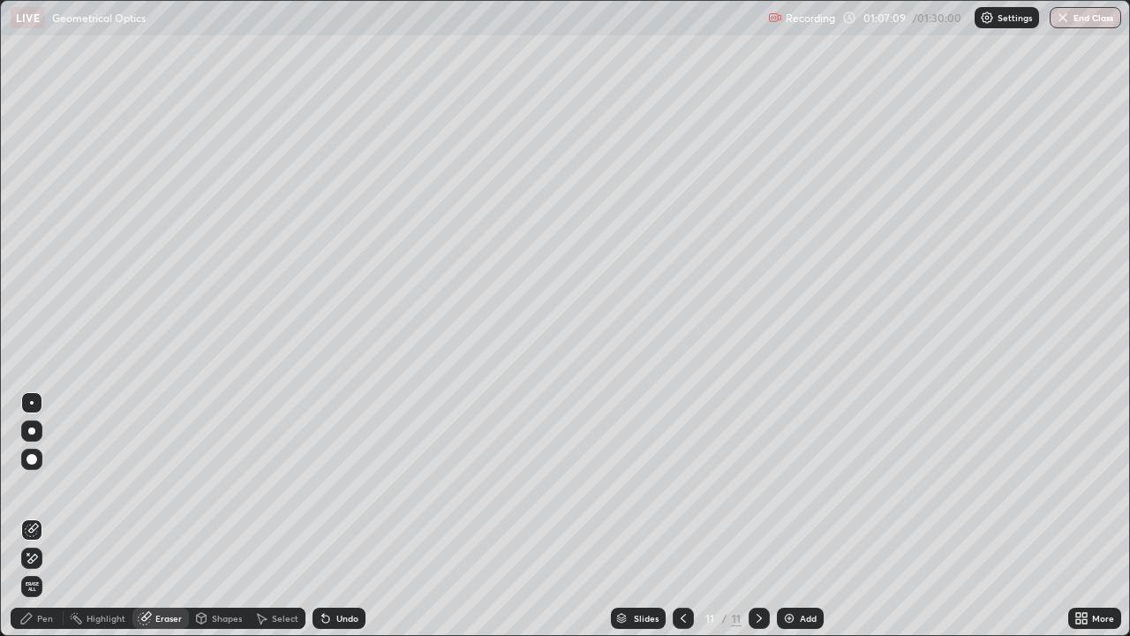
click at [41, 516] on div "Pen" at bounding box center [45, 618] width 16 height 9
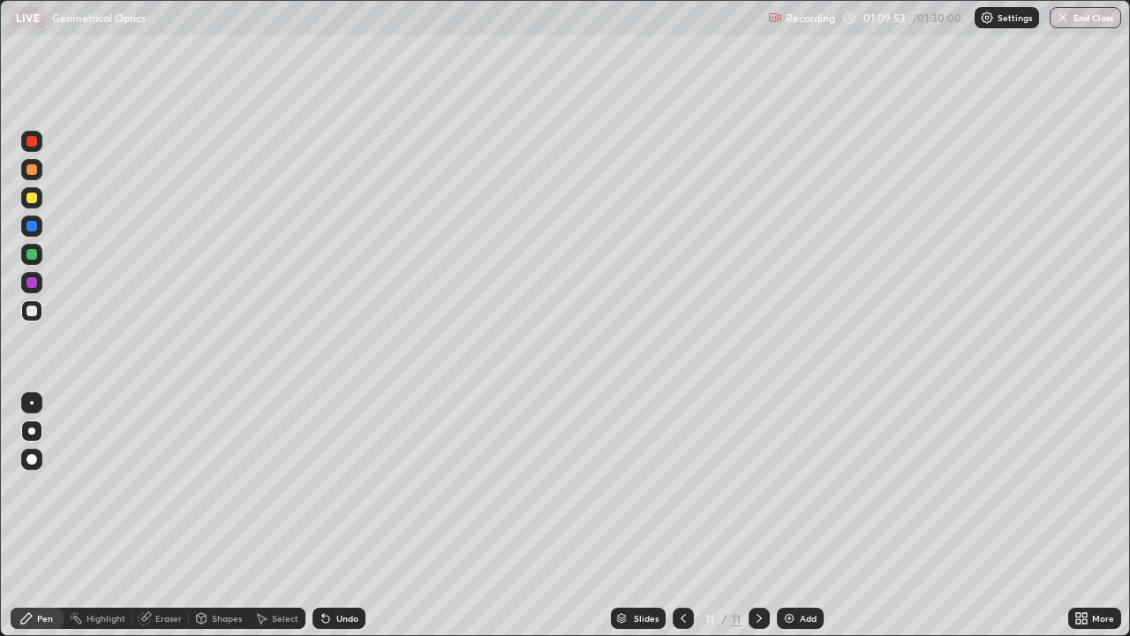
click at [336, 516] on div "Undo" at bounding box center [347, 618] width 22 height 9
click at [337, 516] on div "Undo" at bounding box center [347, 618] width 22 height 9
click at [680, 516] on icon at bounding box center [683, 618] width 14 height 14
click at [757, 516] on icon at bounding box center [759, 618] width 5 height 9
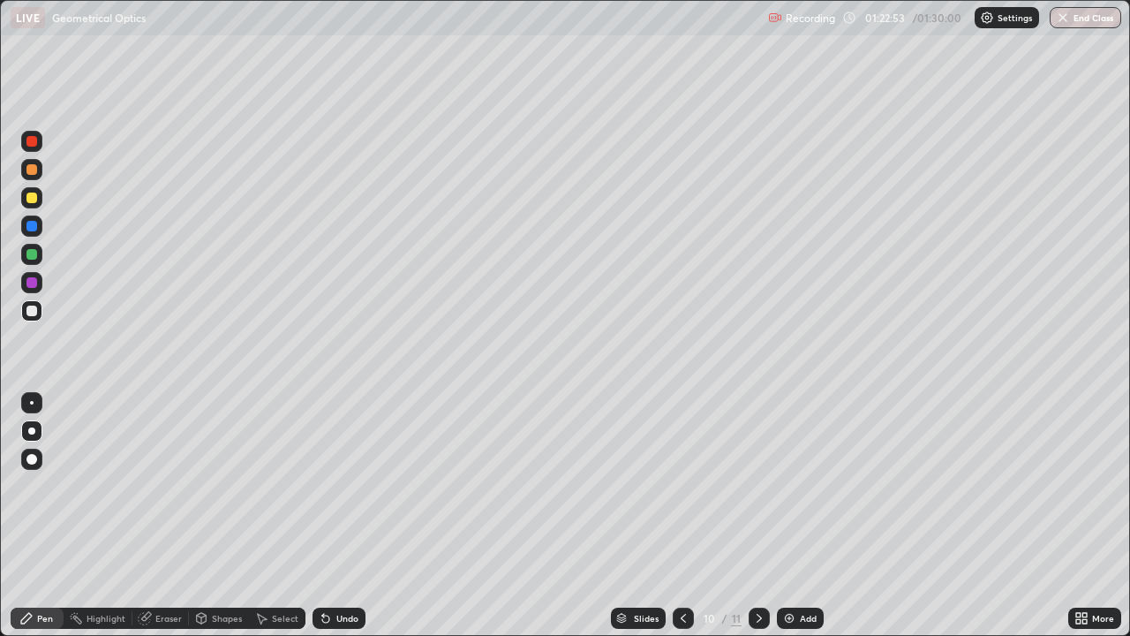
click at [757, 516] on icon at bounding box center [759, 618] width 14 height 14
click at [1075, 25] on button "End Class" at bounding box center [1086, 17] width 70 height 21
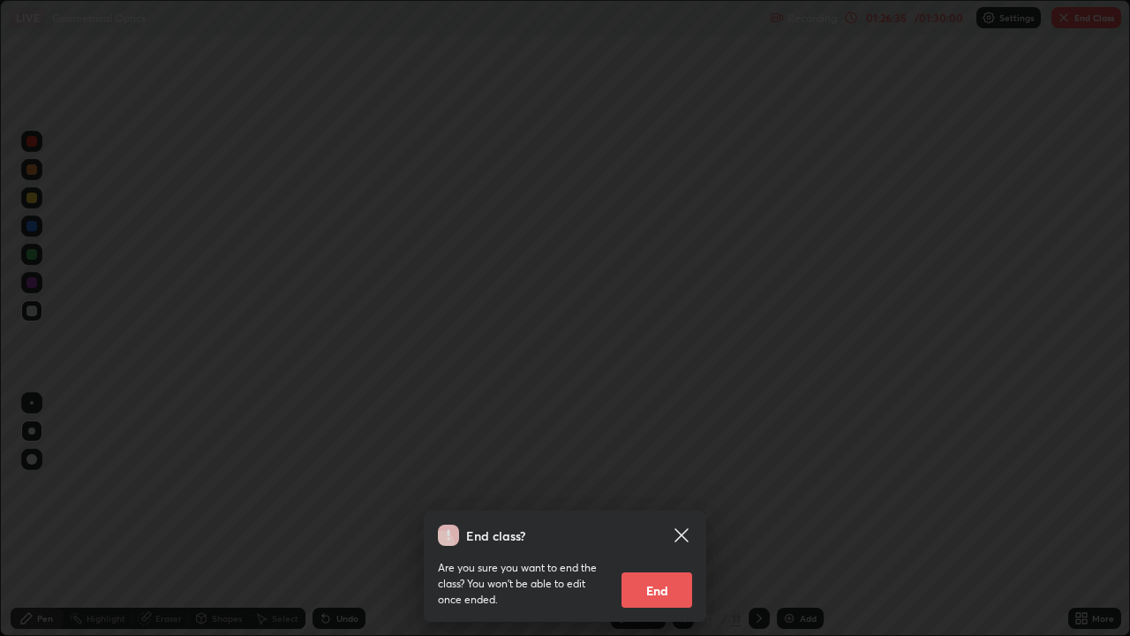
click at [662, 516] on button "End" at bounding box center [656, 589] width 71 height 35
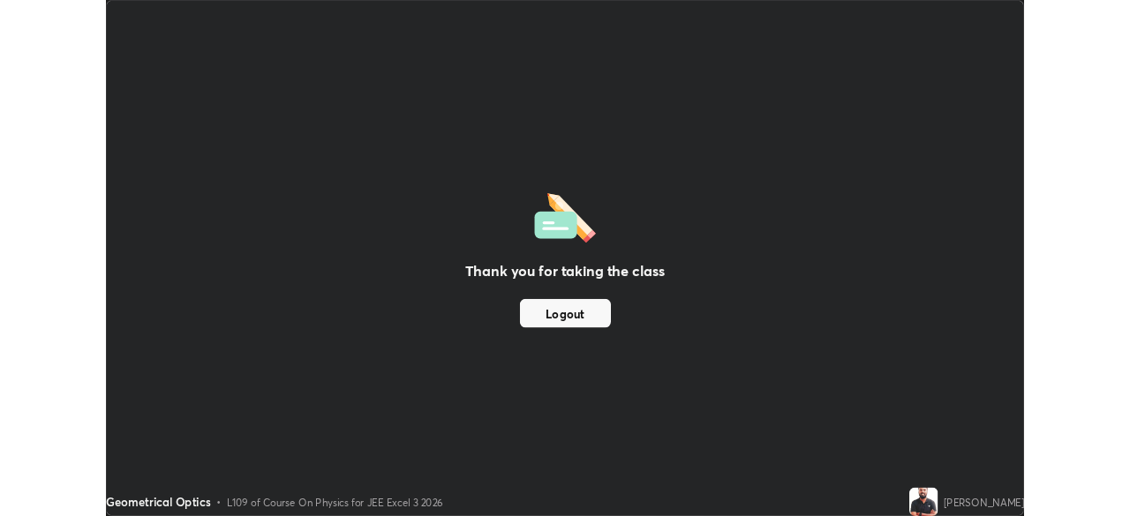
scroll to position [87762, 87150]
